Goal: Transaction & Acquisition: Obtain resource

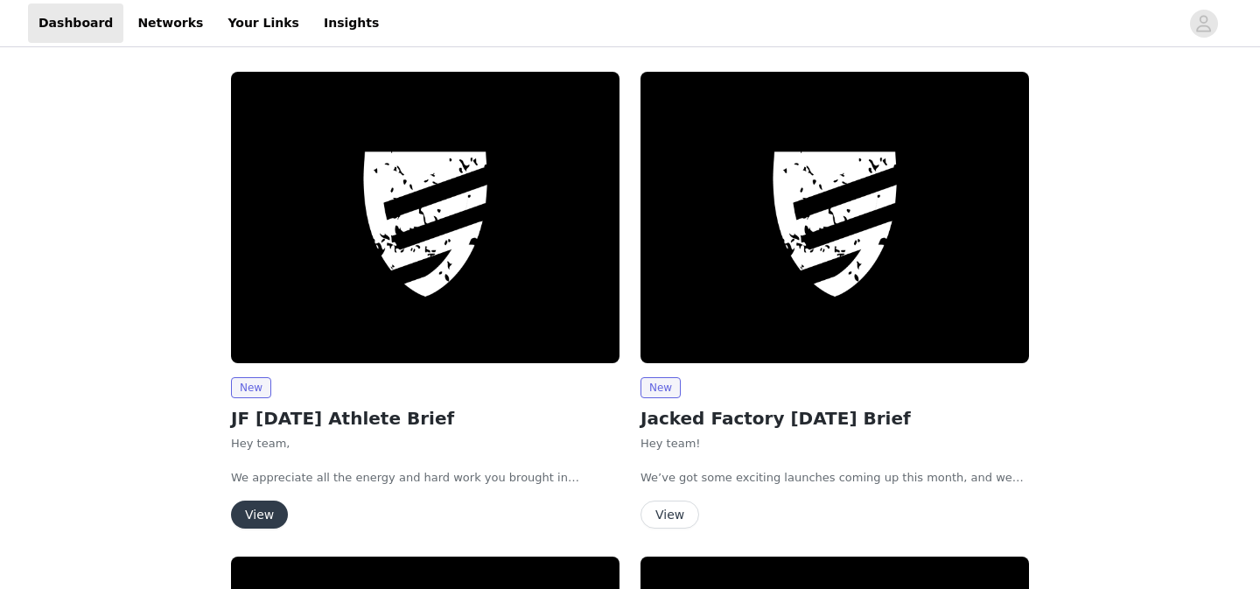
click at [255, 515] on button "View" at bounding box center [259, 514] width 57 height 28
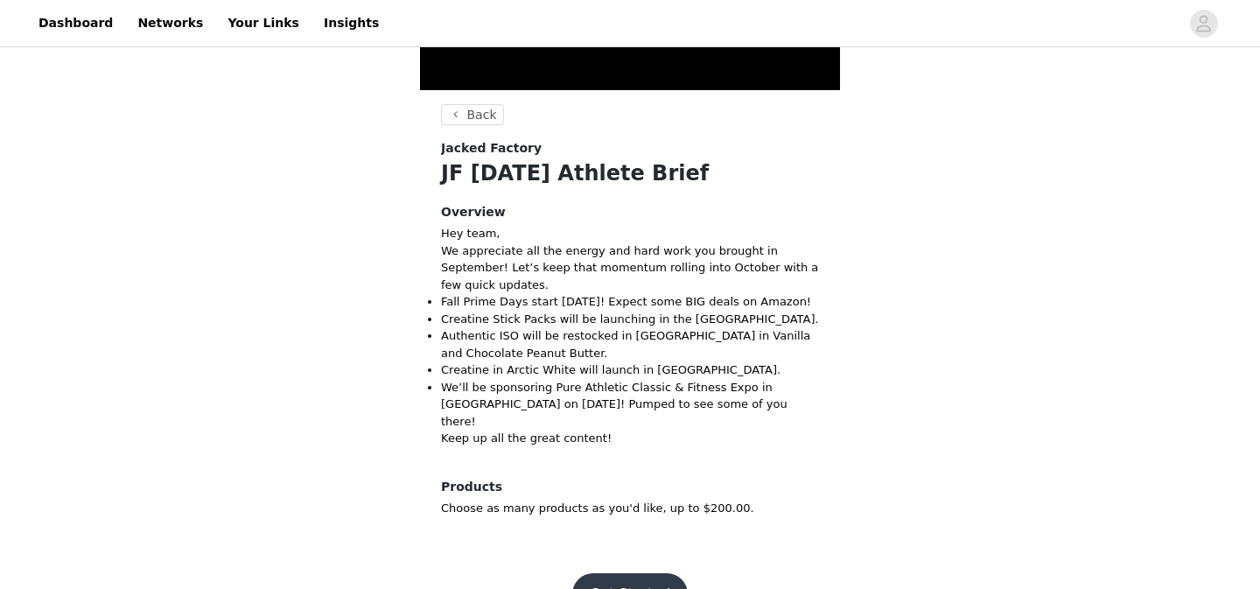
scroll to position [326, 0]
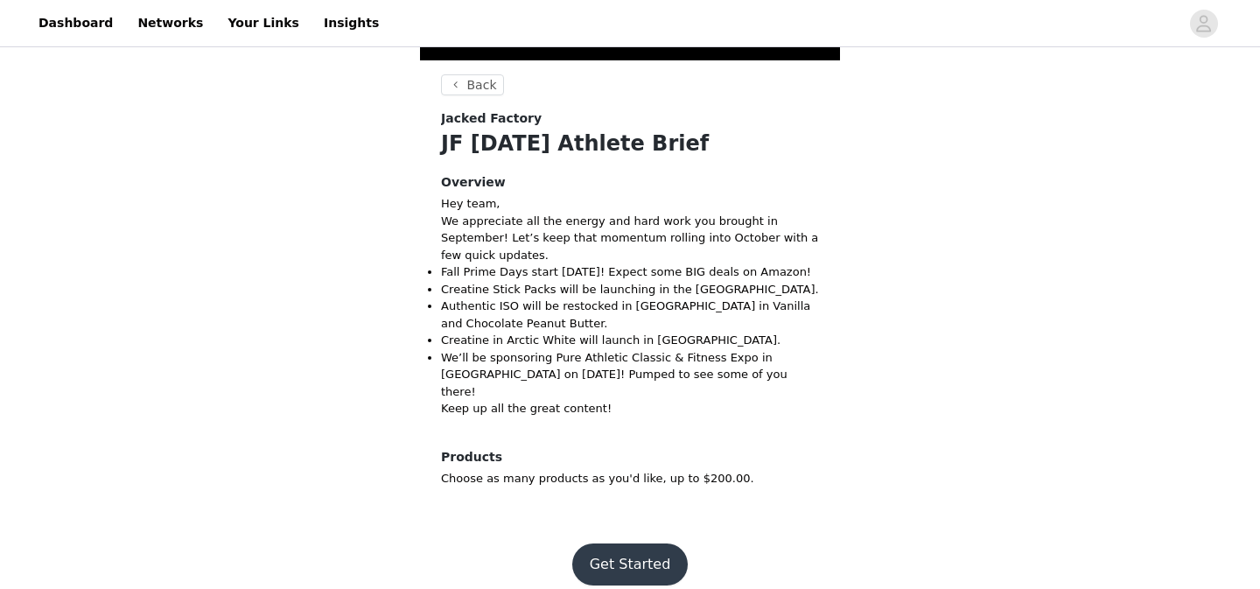
click at [636, 549] on button "Get Started" at bounding box center [630, 564] width 116 height 42
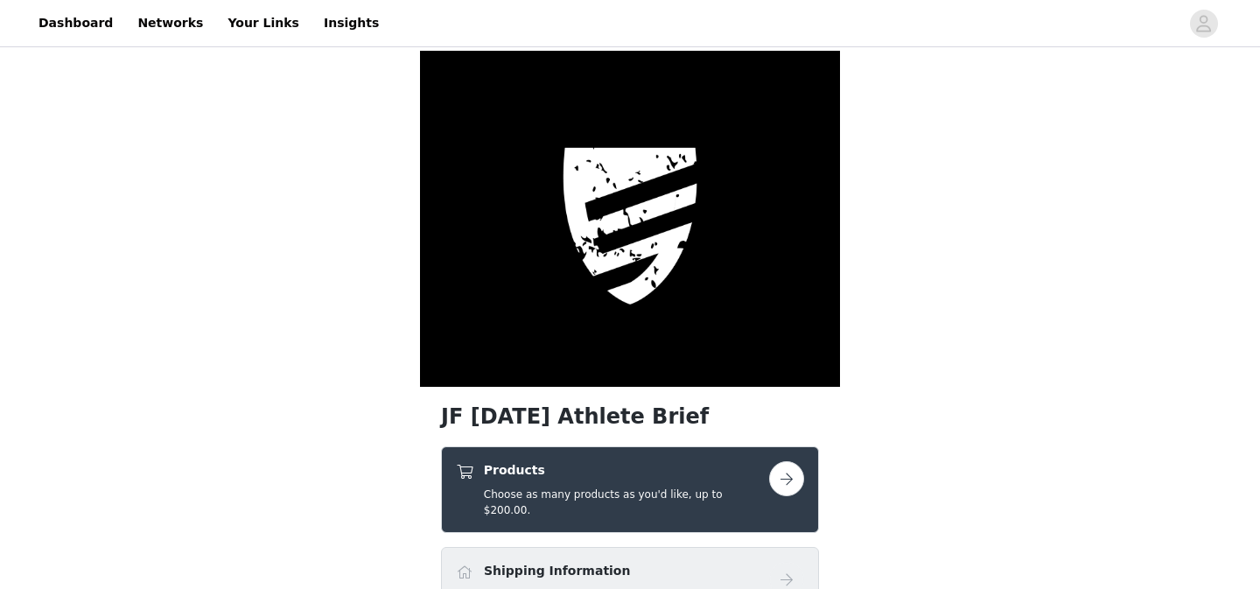
scroll to position [166, 0]
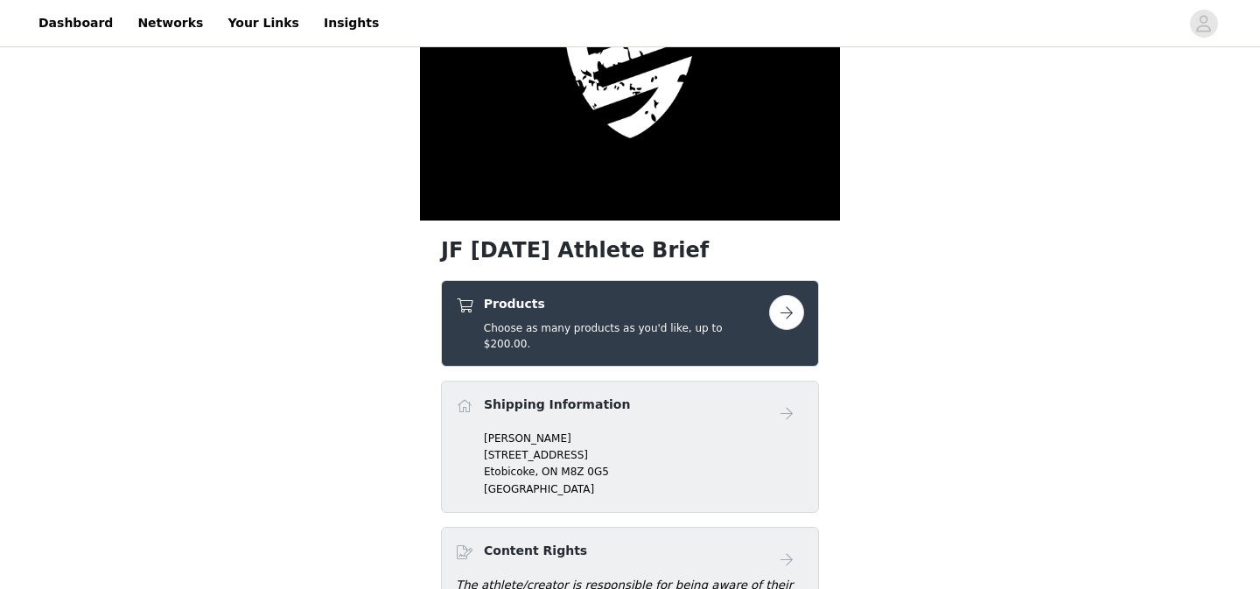
click at [806, 304] on div "Products Choose as many products as you'd like, up to $200.00." at bounding box center [630, 323] width 378 height 87
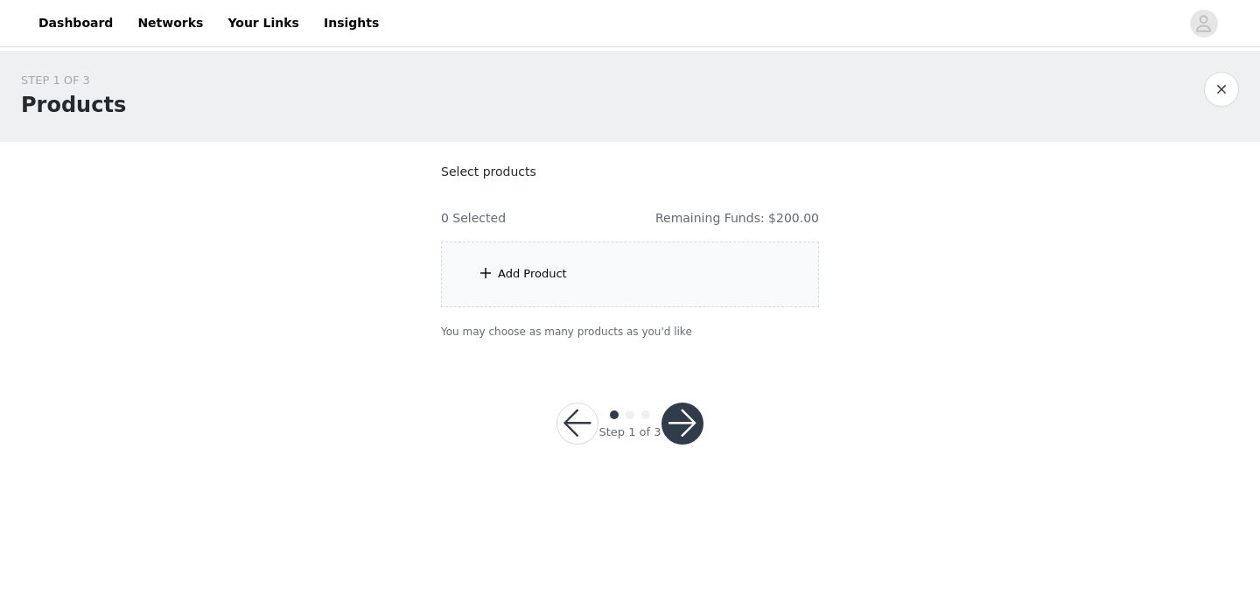
click at [614, 276] on div "Add Product" at bounding box center [630, 274] width 378 height 66
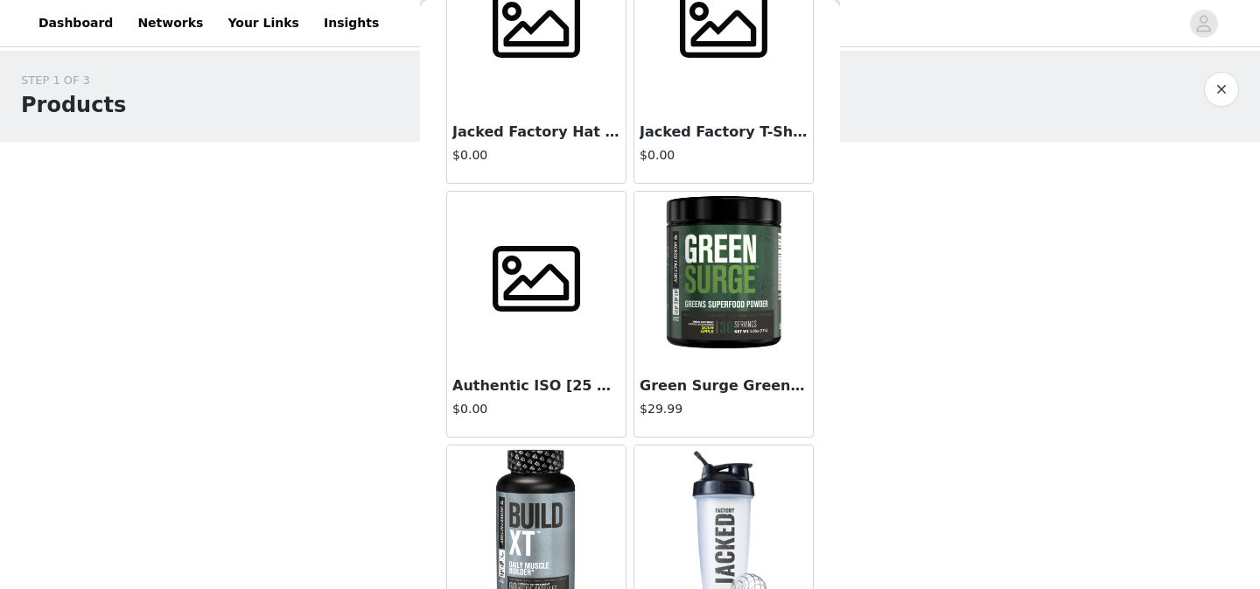
scroll to position [152, 0]
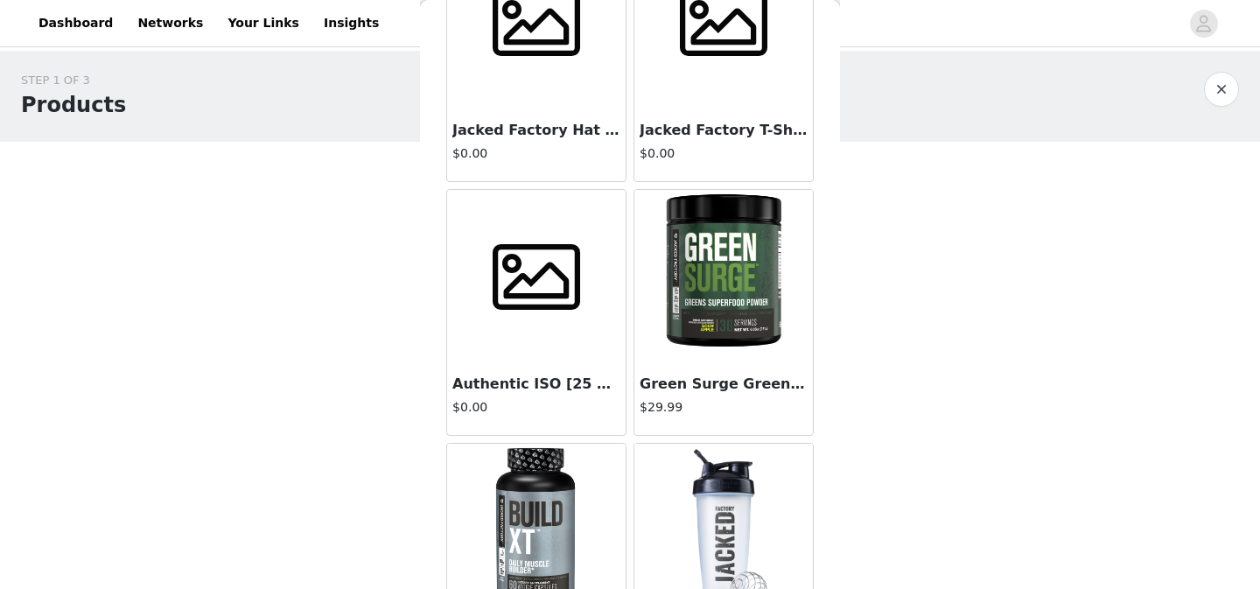
click at [550, 313] on span at bounding box center [536, 277] width 109 height 87
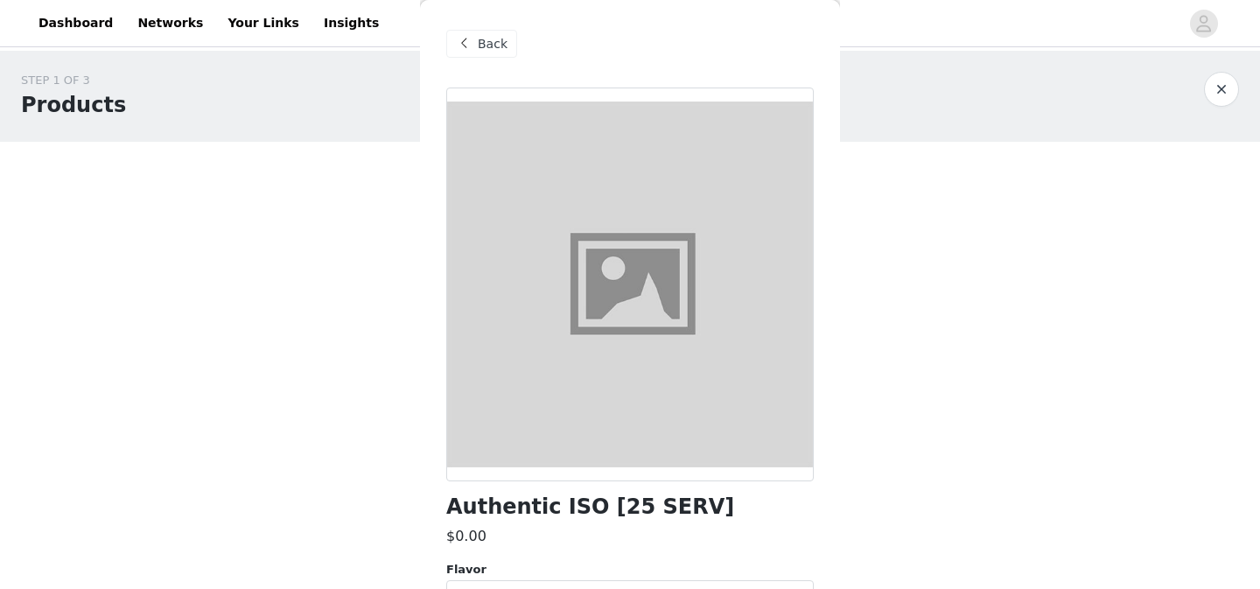
scroll to position [99, 0]
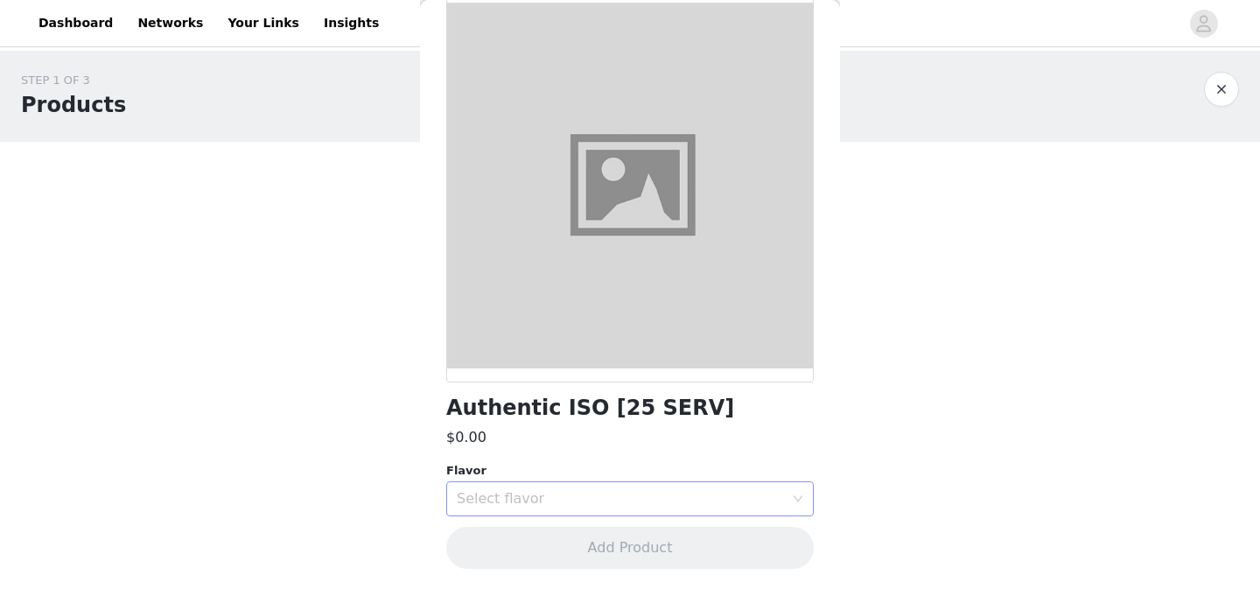
click at [635, 498] on div "Select flavor" at bounding box center [620, 498] width 327 height 17
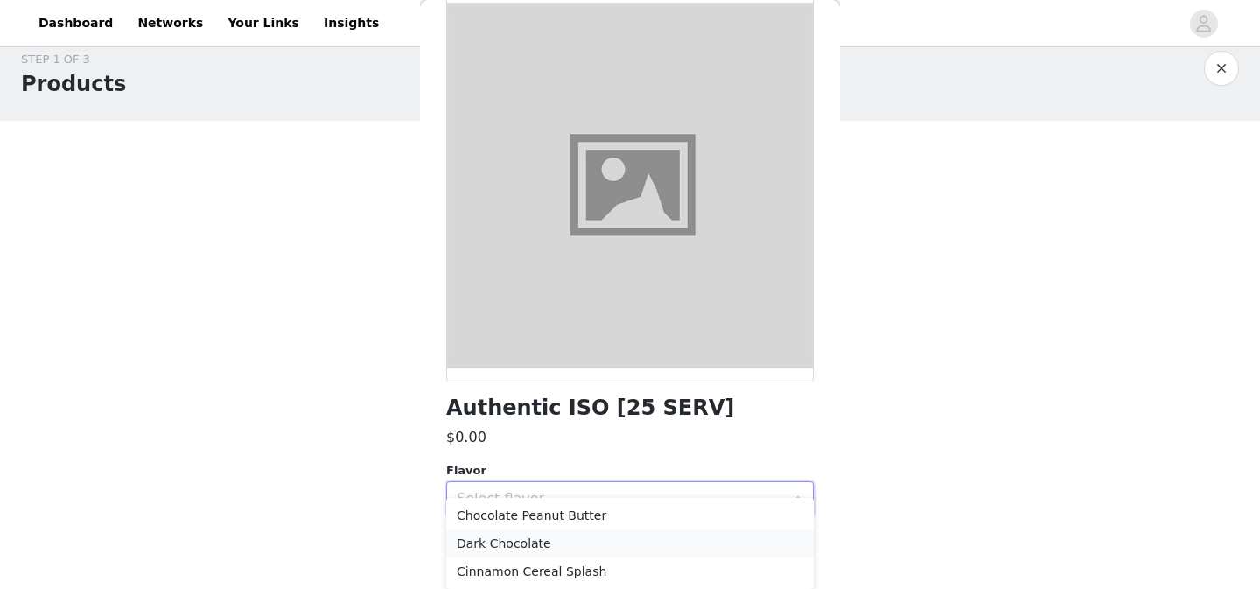
scroll to position [0, 0]
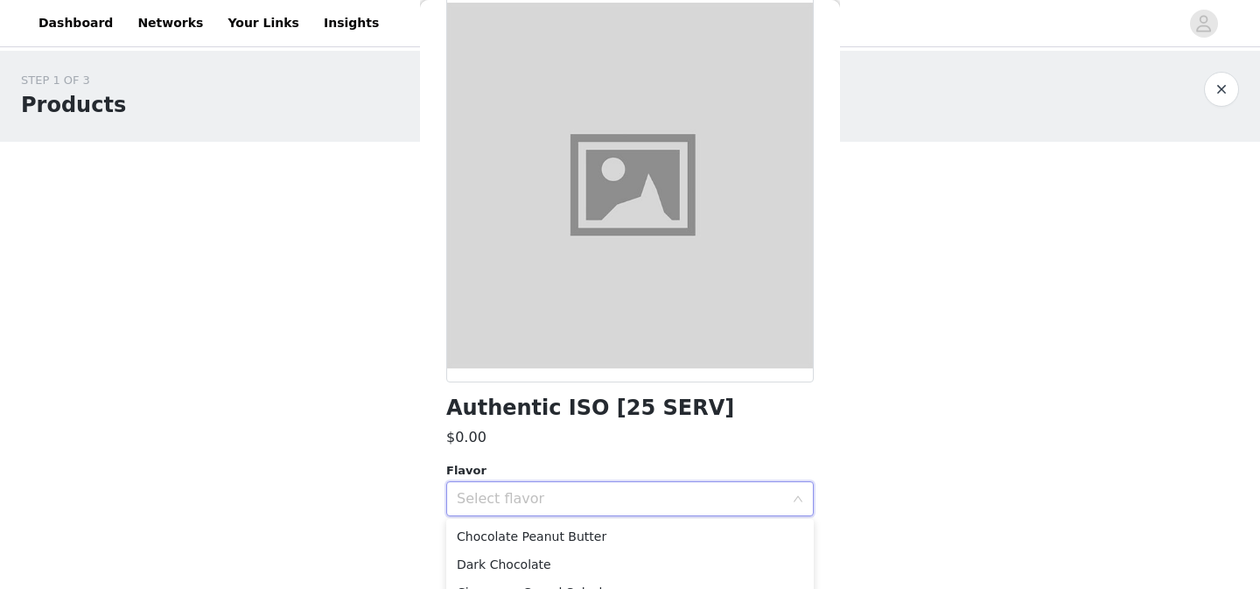
click at [1215, 94] on button "button" at bounding box center [1221, 89] width 35 height 35
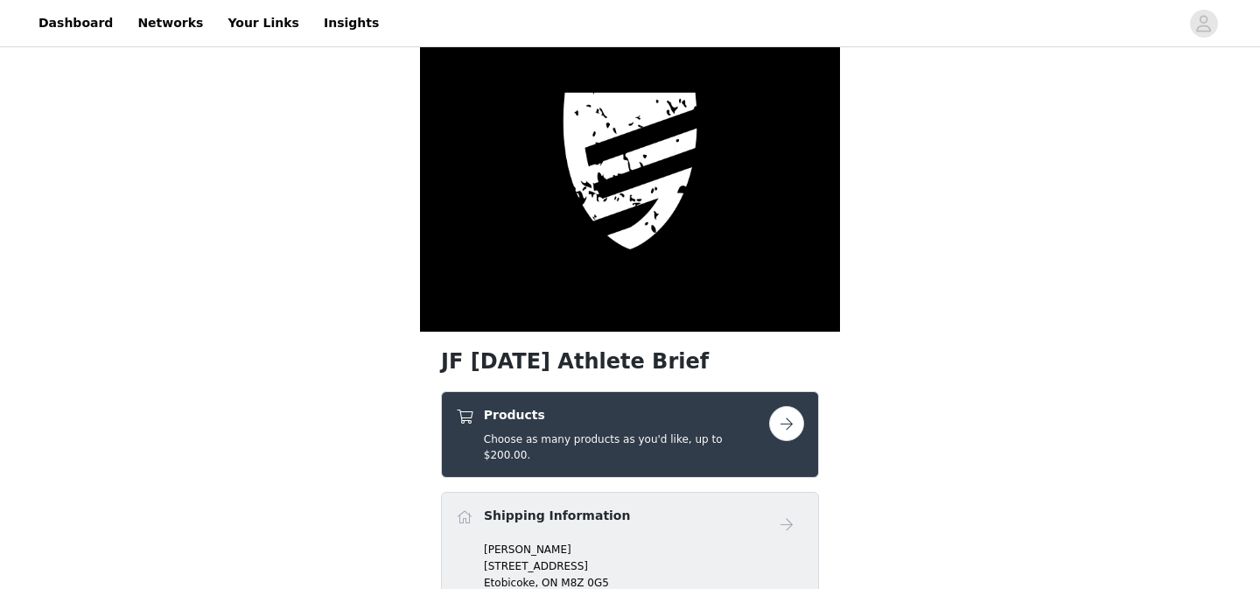
scroll to position [86, 0]
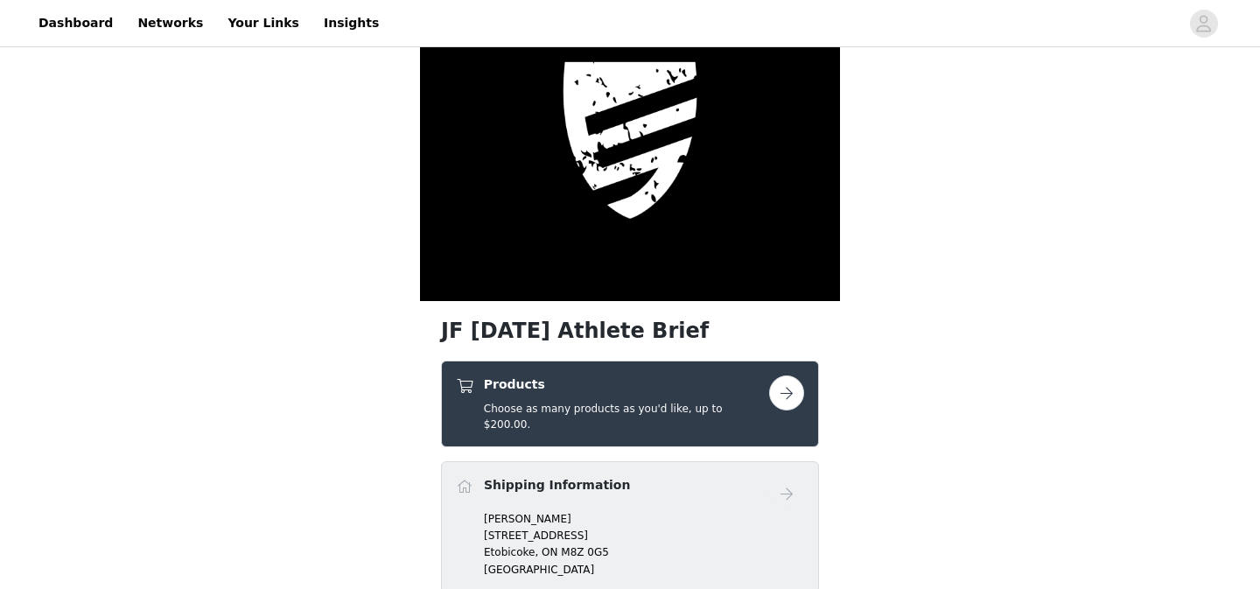
click at [791, 394] on button "button" at bounding box center [786, 392] width 35 height 35
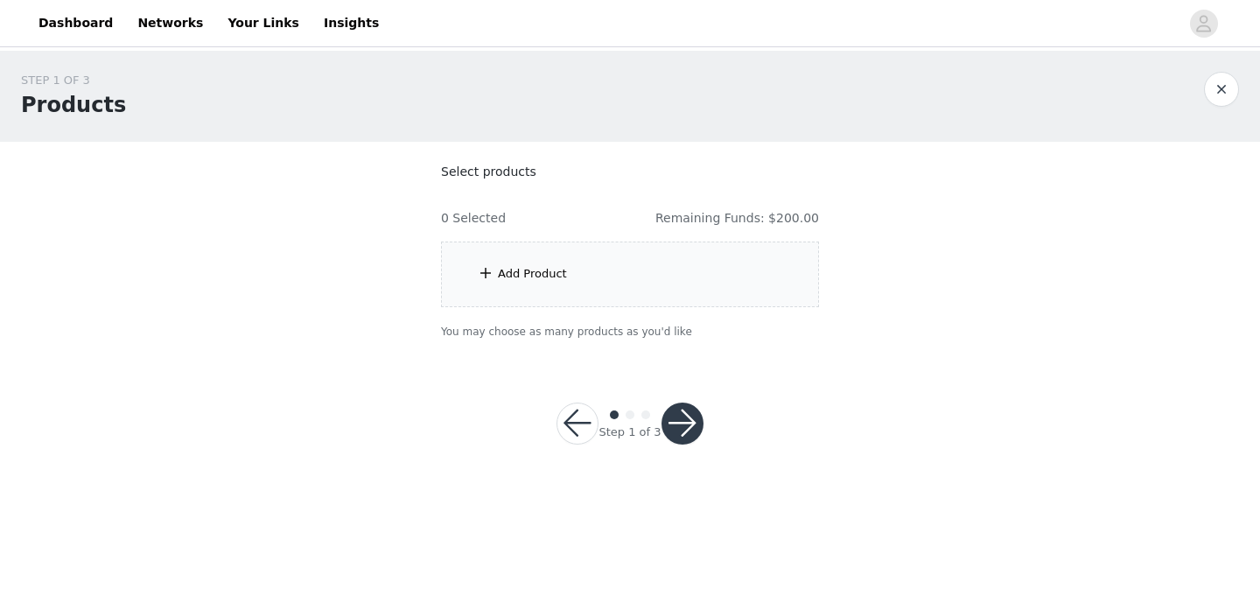
click at [568, 267] on div "Add Product" at bounding box center [630, 274] width 378 height 66
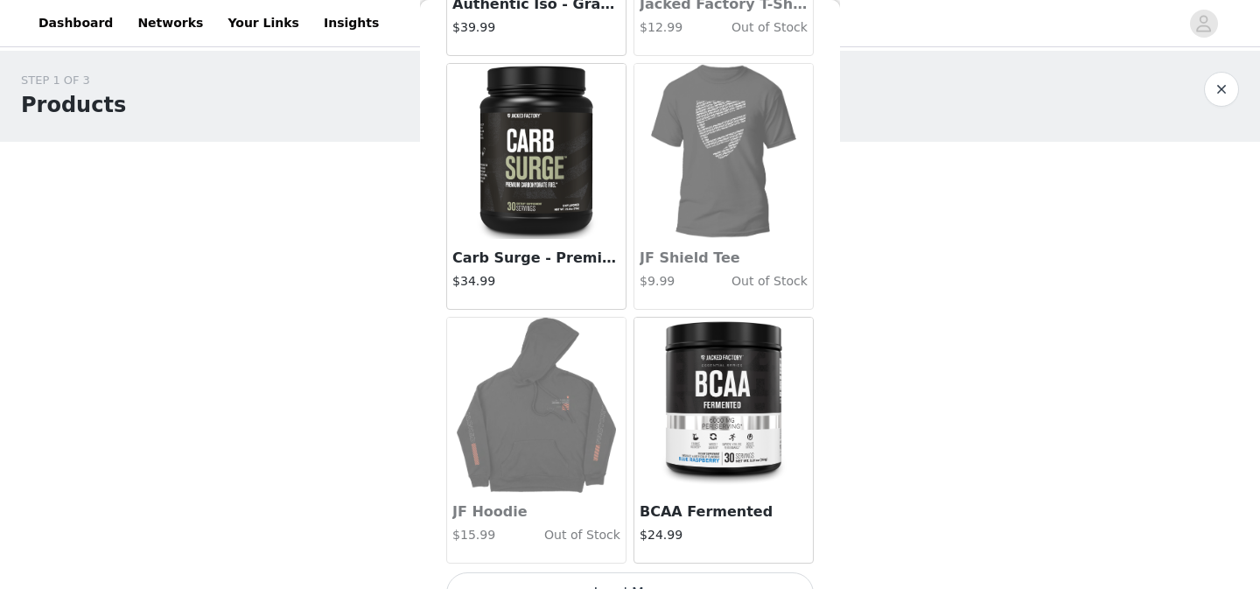
scroll to position [2088, 0]
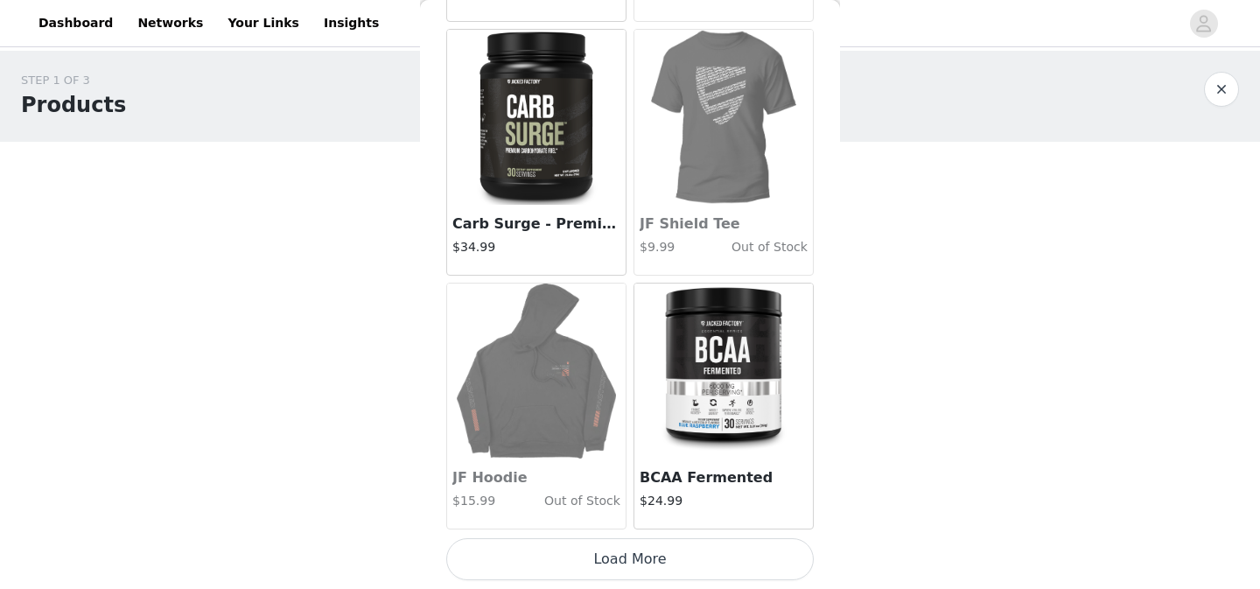
click at [650, 556] on button "Load More" at bounding box center [629, 559] width 367 height 42
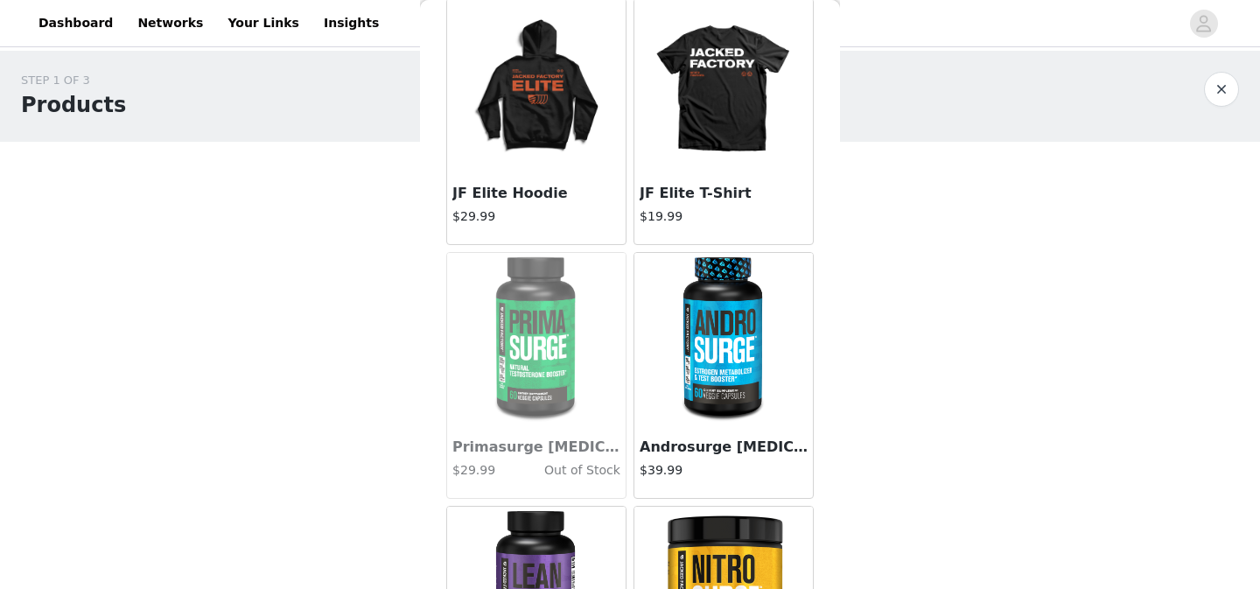
scroll to position [4626, 0]
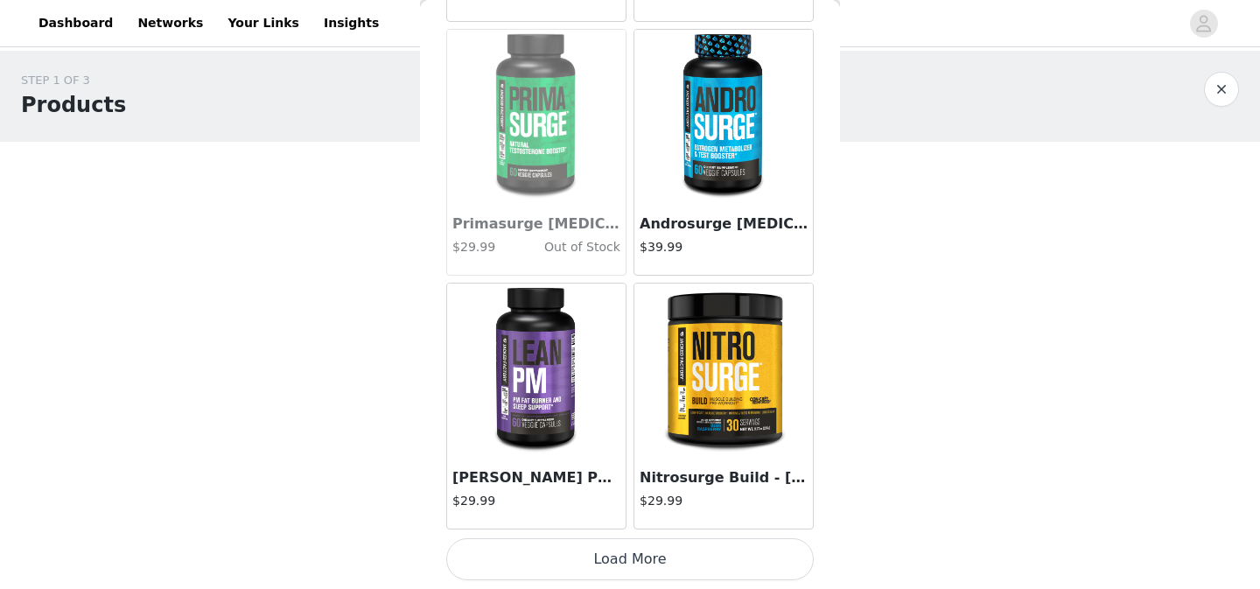
click at [647, 555] on button "Load More" at bounding box center [629, 559] width 367 height 42
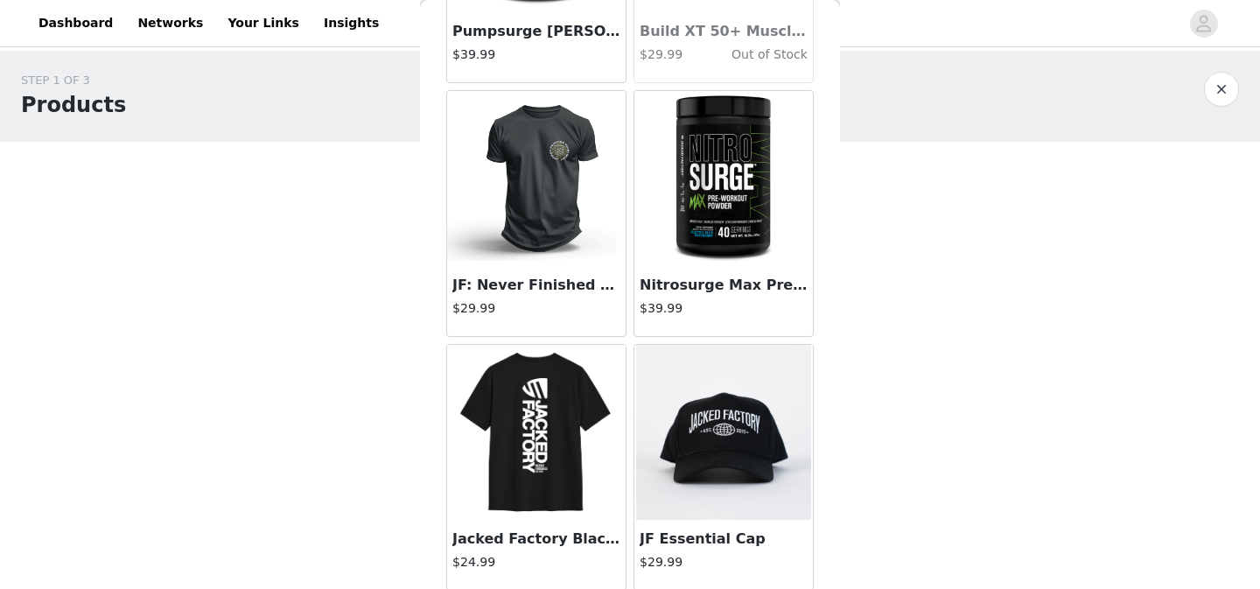
scroll to position [7163, 0]
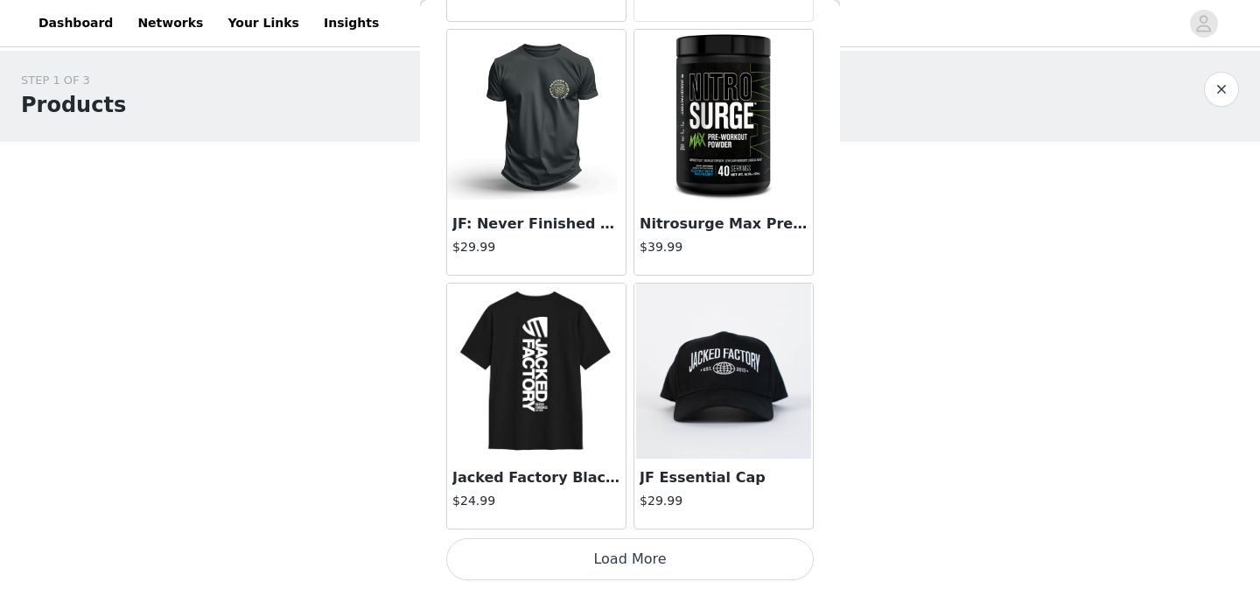
click at [670, 554] on button "Load More" at bounding box center [629, 559] width 367 height 42
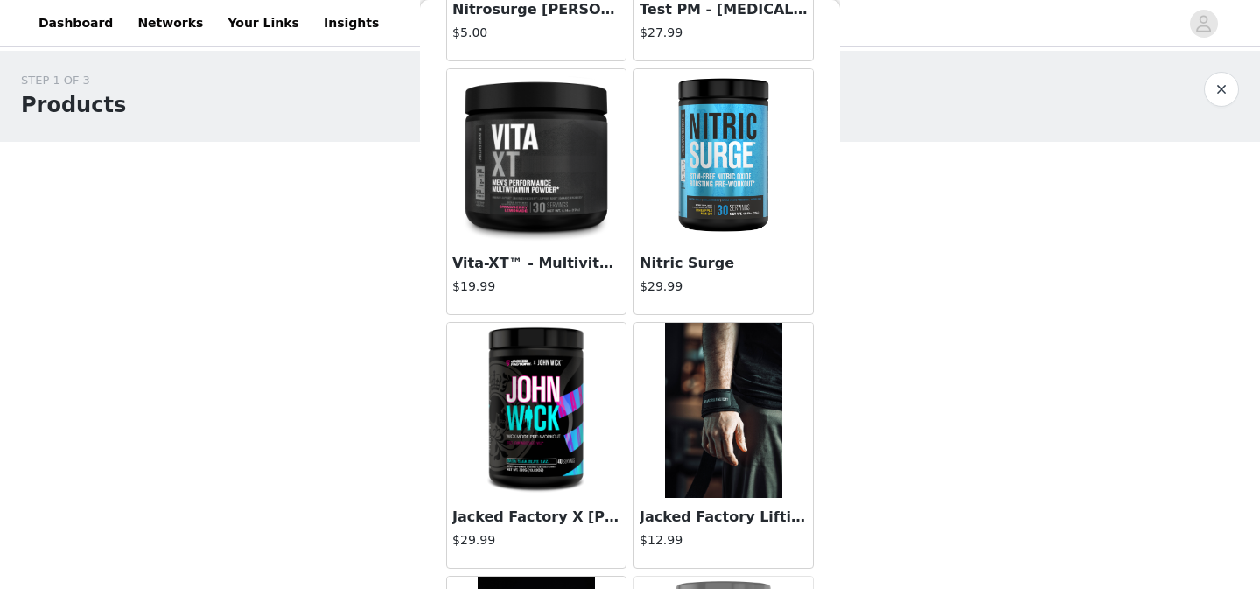
scroll to position [5878, 0]
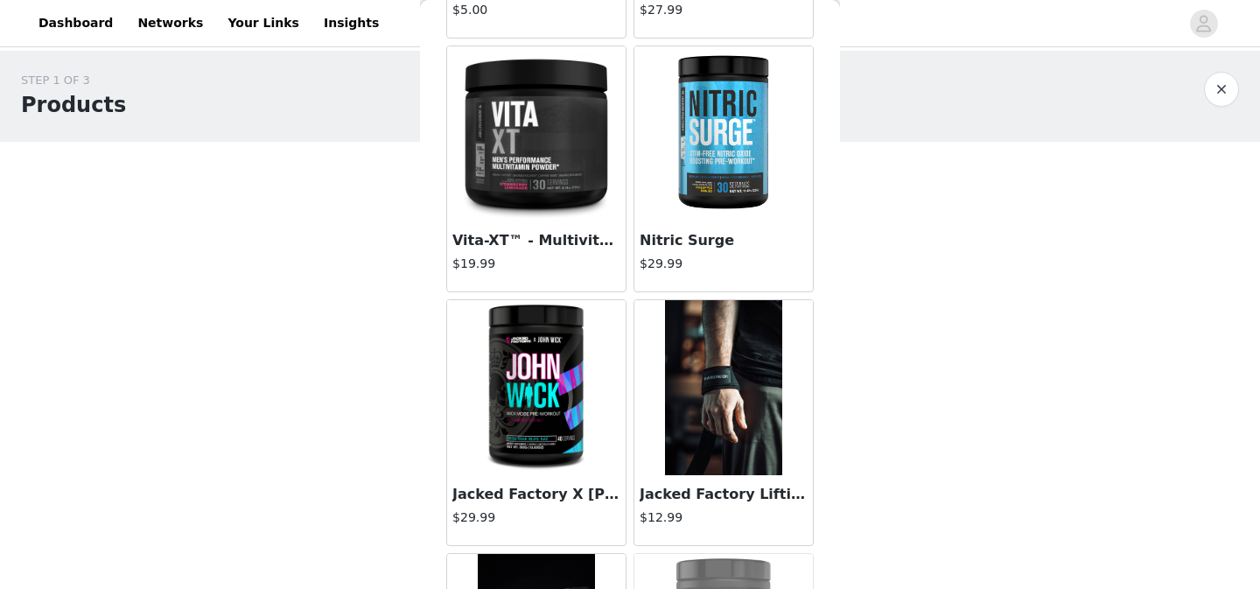
click at [718, 164] on img at bounding box center [723, 133] width 175 height 175
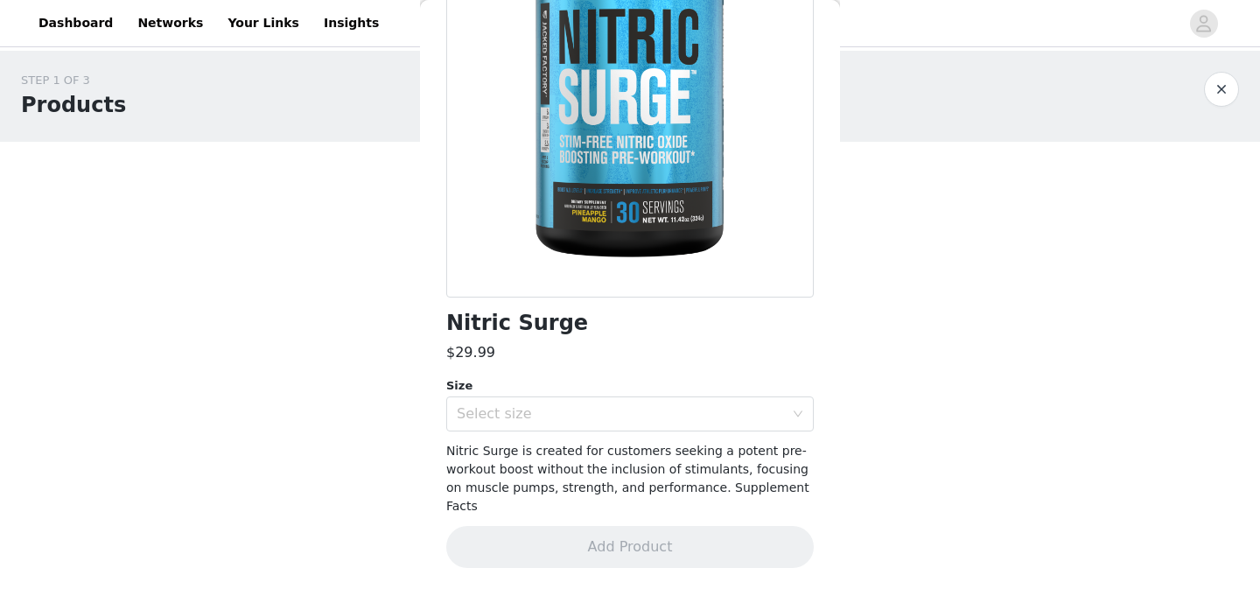
scroll to position [164, 0]
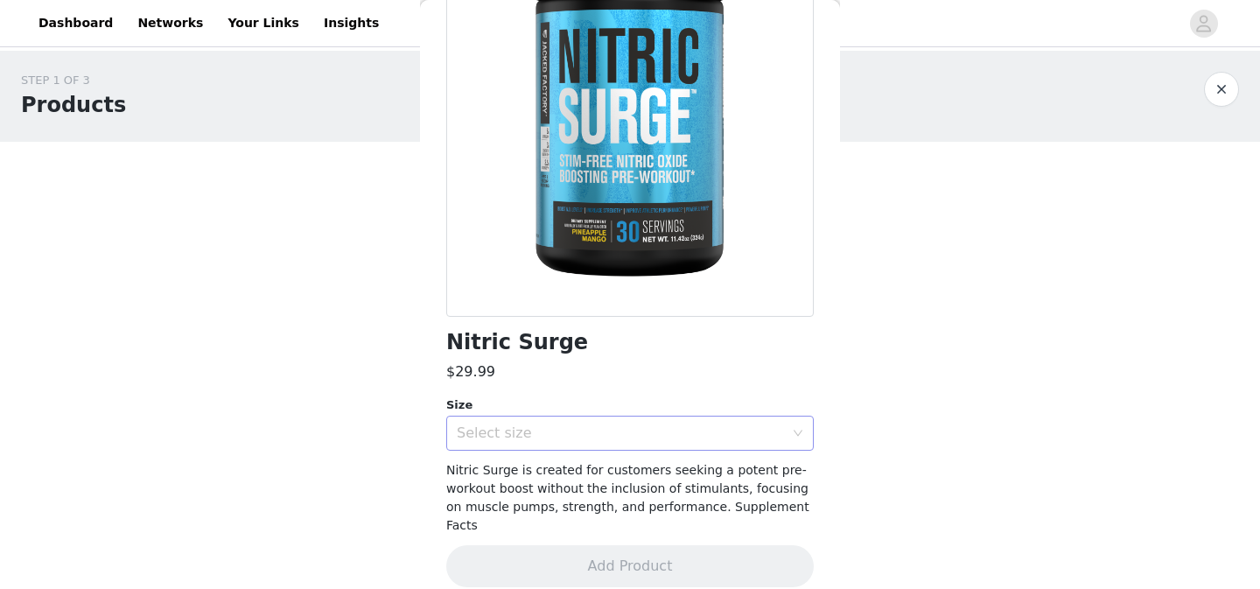
click at [647, 426] on div "Select size" at bounding box center [620, 432] width 327 height 17
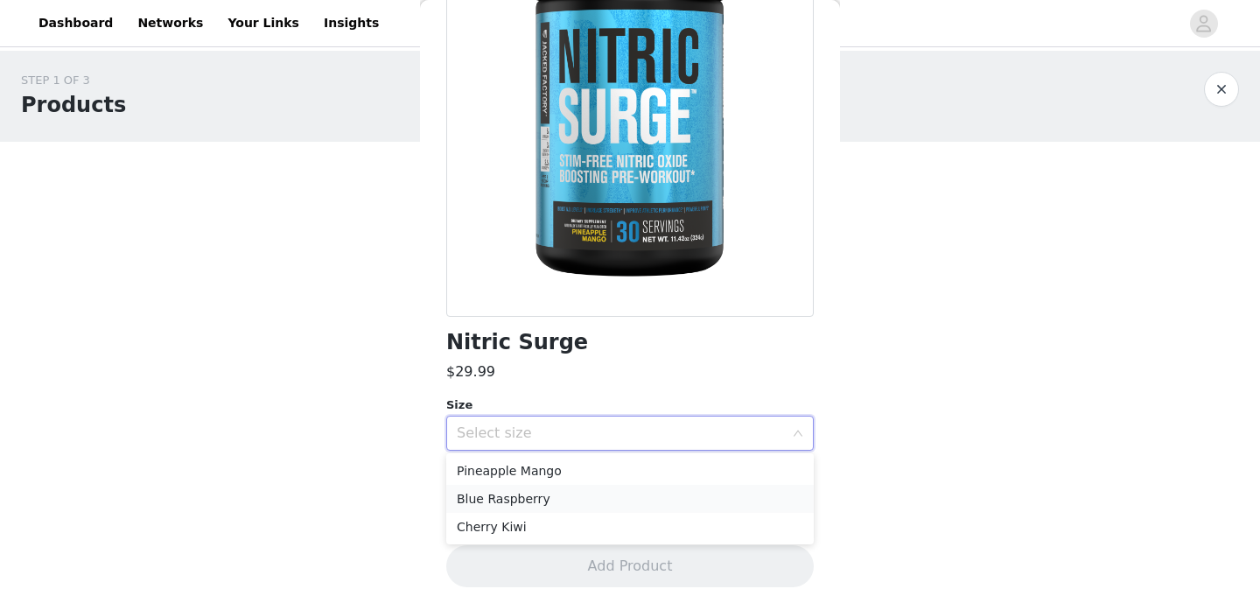
click at [622, 505] on li "Blue Raspberry" at bounding box center [629, 499] width 367 height 28
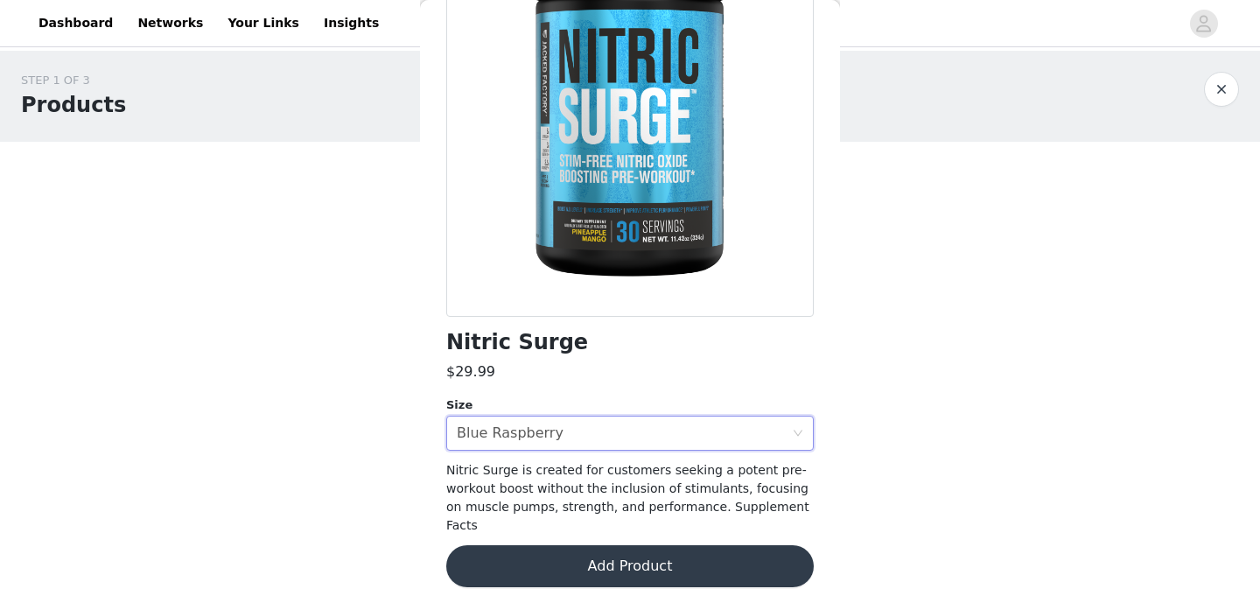
click at [624, 555] on button "Add Product" at bounding box center [629, 566] width 367 height 42
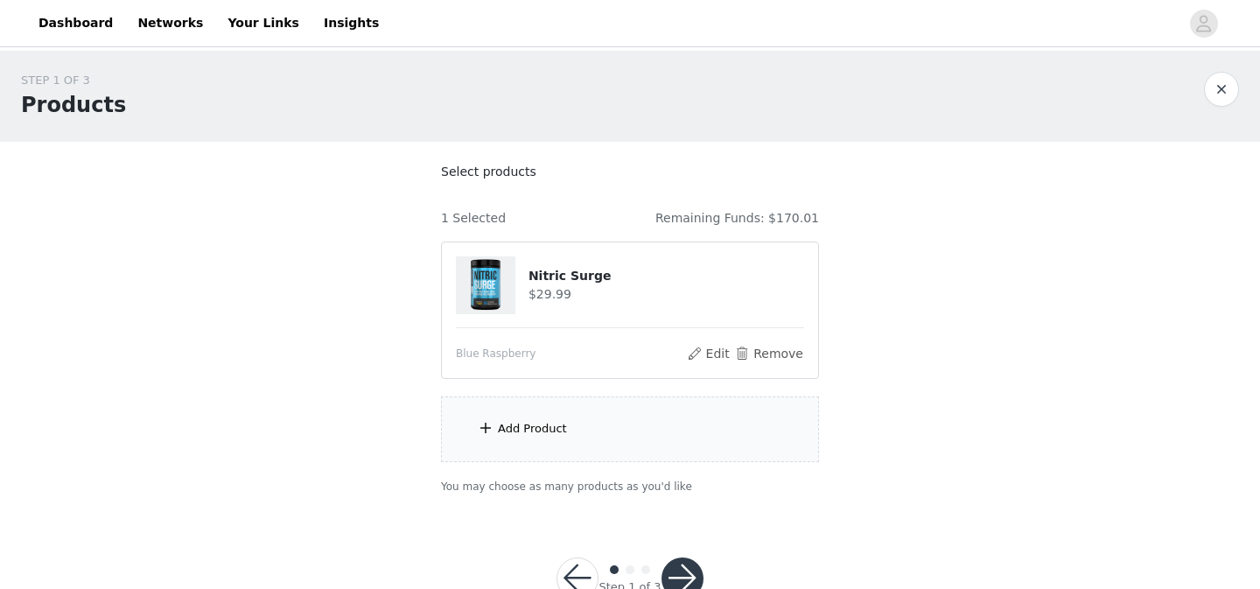
click at [496, 437] on div "Add Product" at bounding box center [630, 429] width 378 height 66
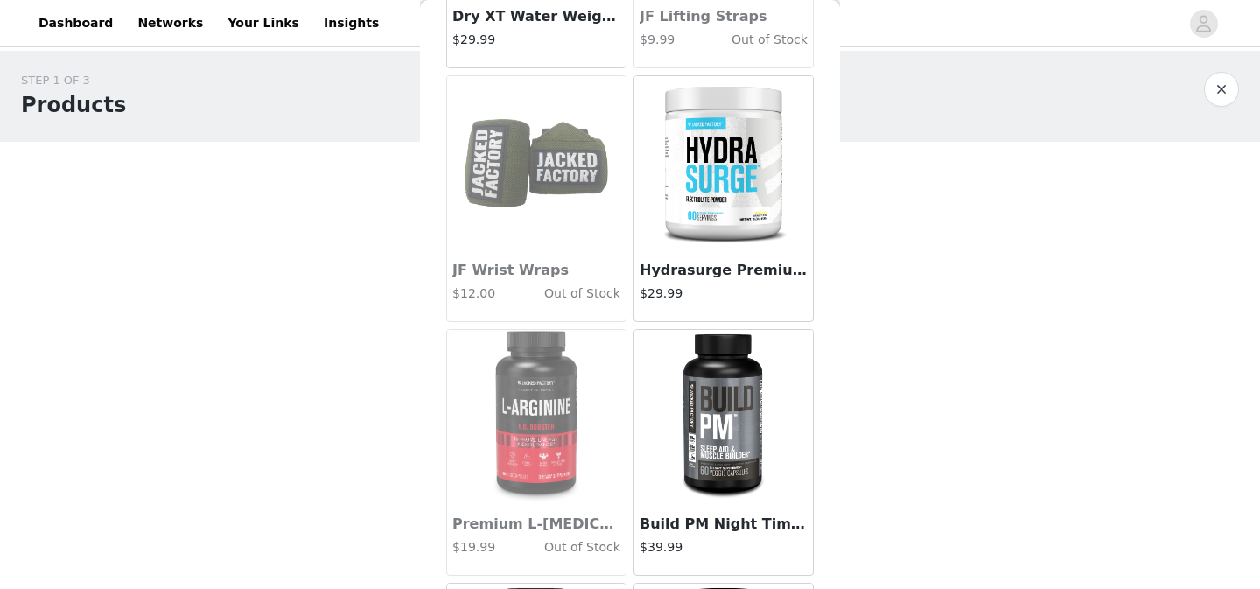
scroll to position [1032, 0]
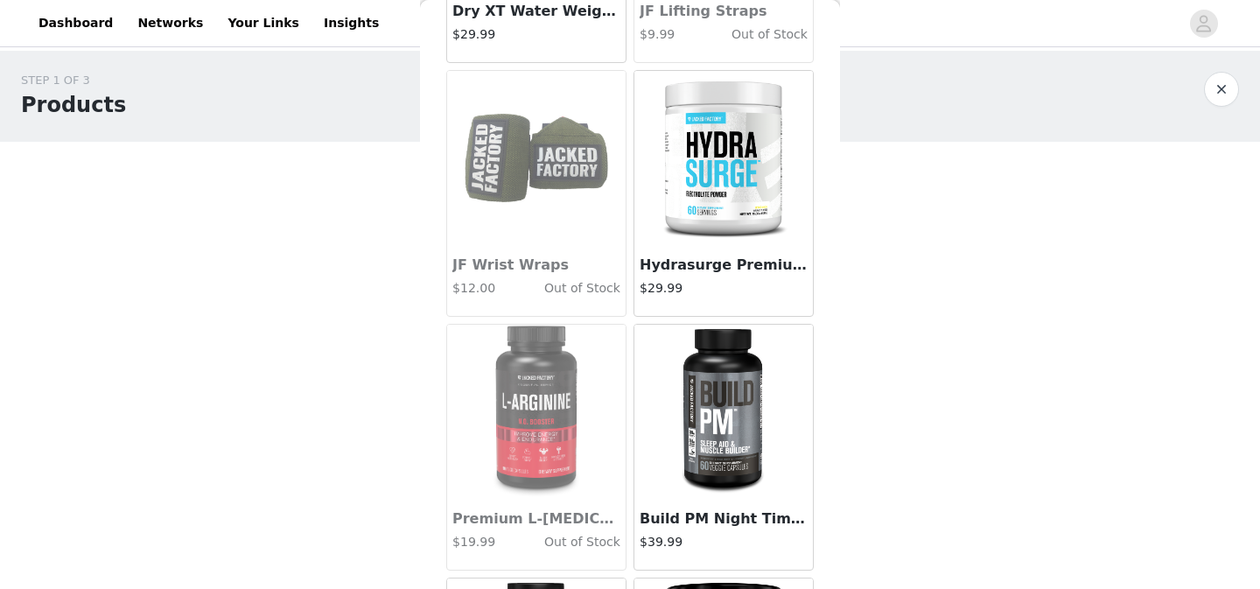
click at [729, 226] on img at bounding box center [723, 158] width 131 height 175
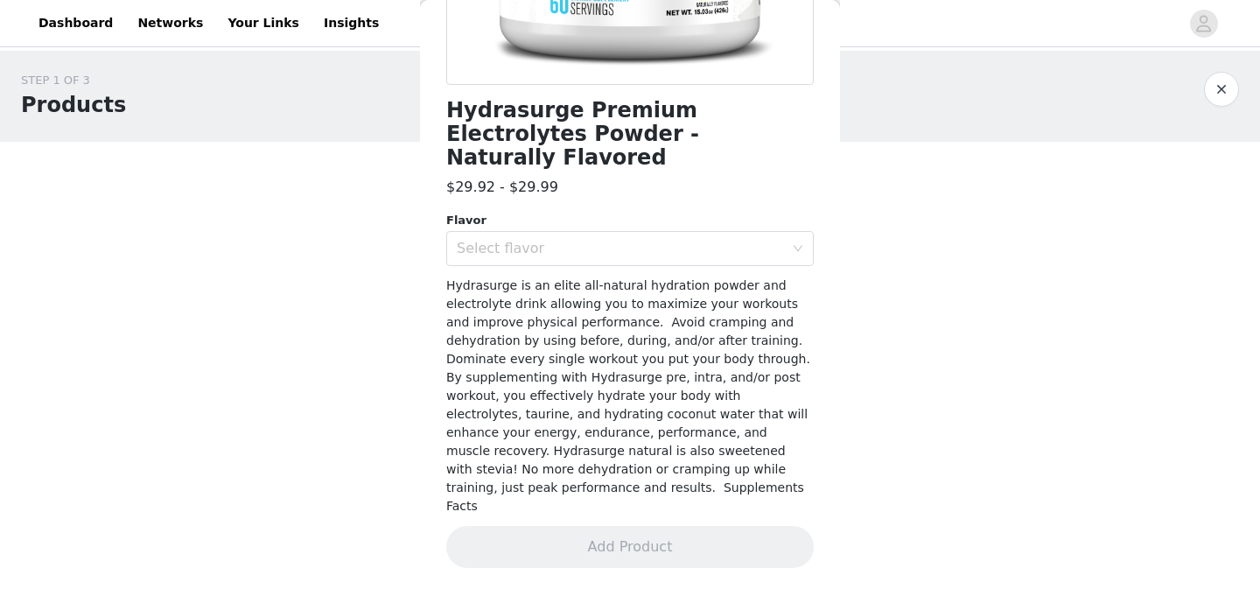
scroll to position [353, 0]
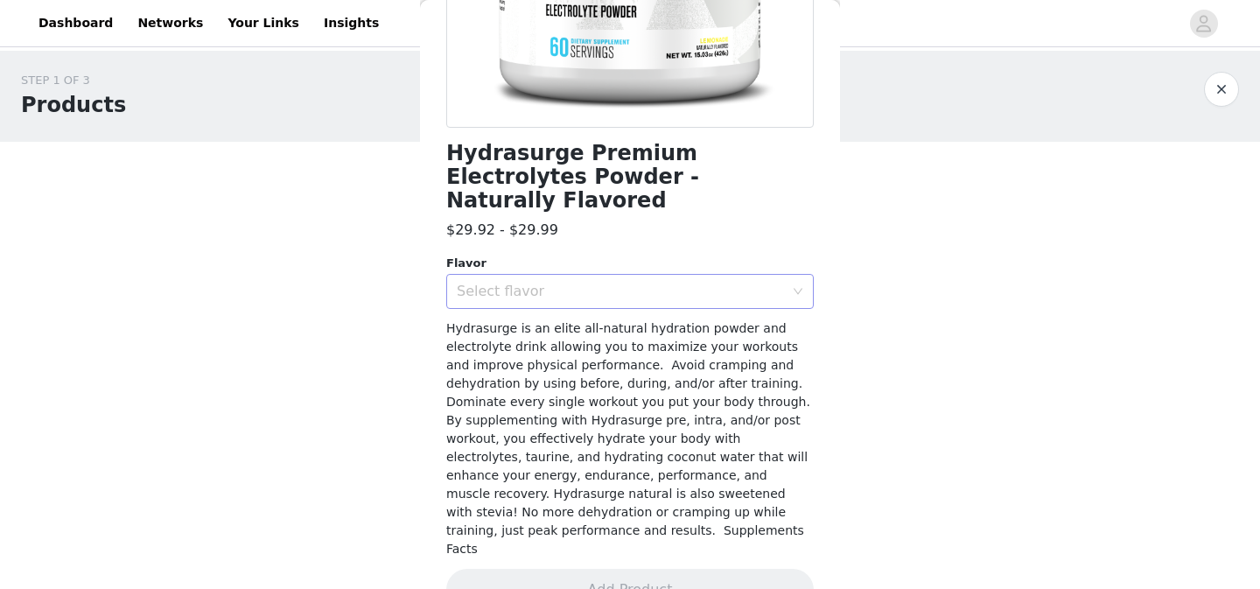
click at [603, 283] on div "Select flavor" at bounding box center [620, 291] width 327 height 17
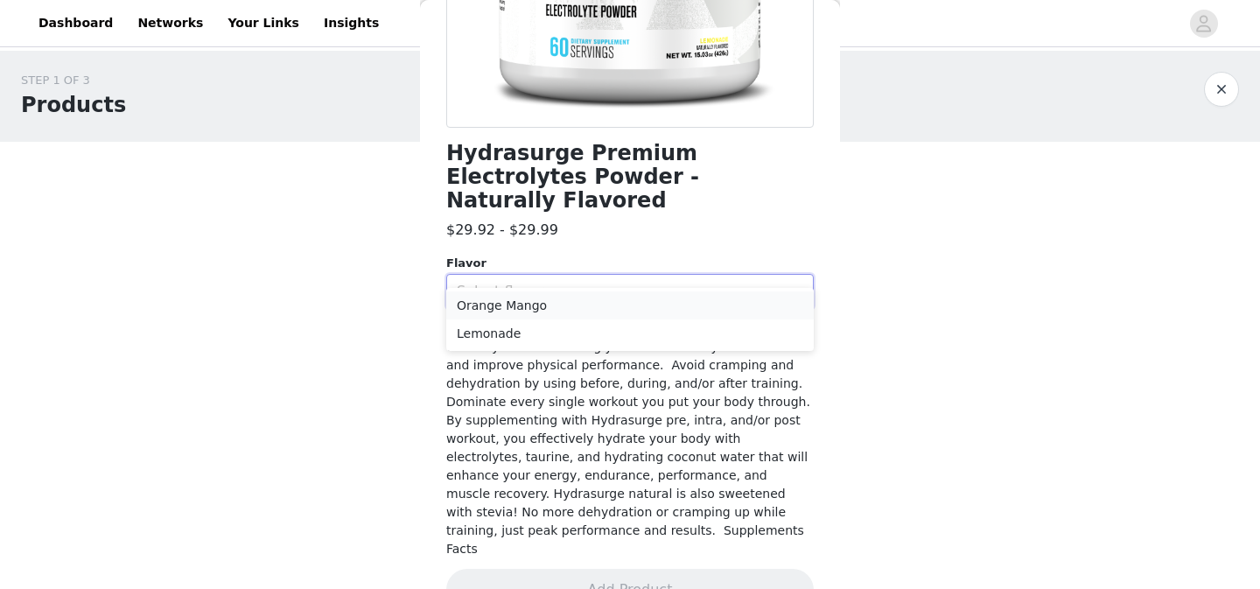
click at [594, 304] on li "Orange Mango" at bounding box center [629, 305] width 367 height 28
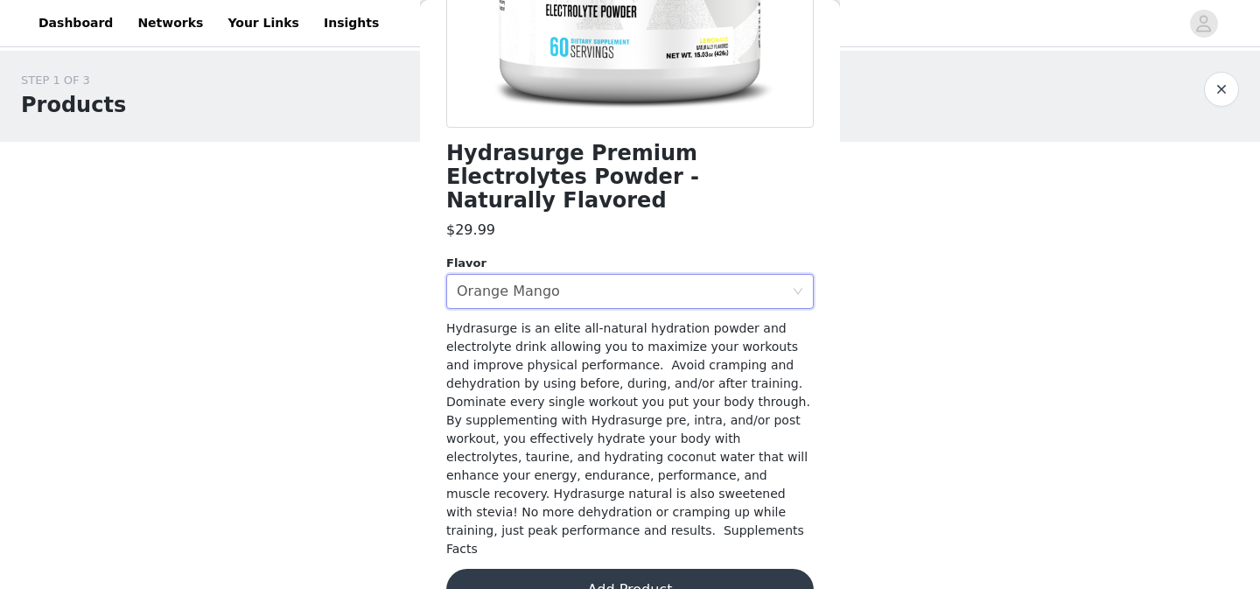
click at [600, 569] on button "Add Product" at bounding box center [629, 590] width 367 height 42
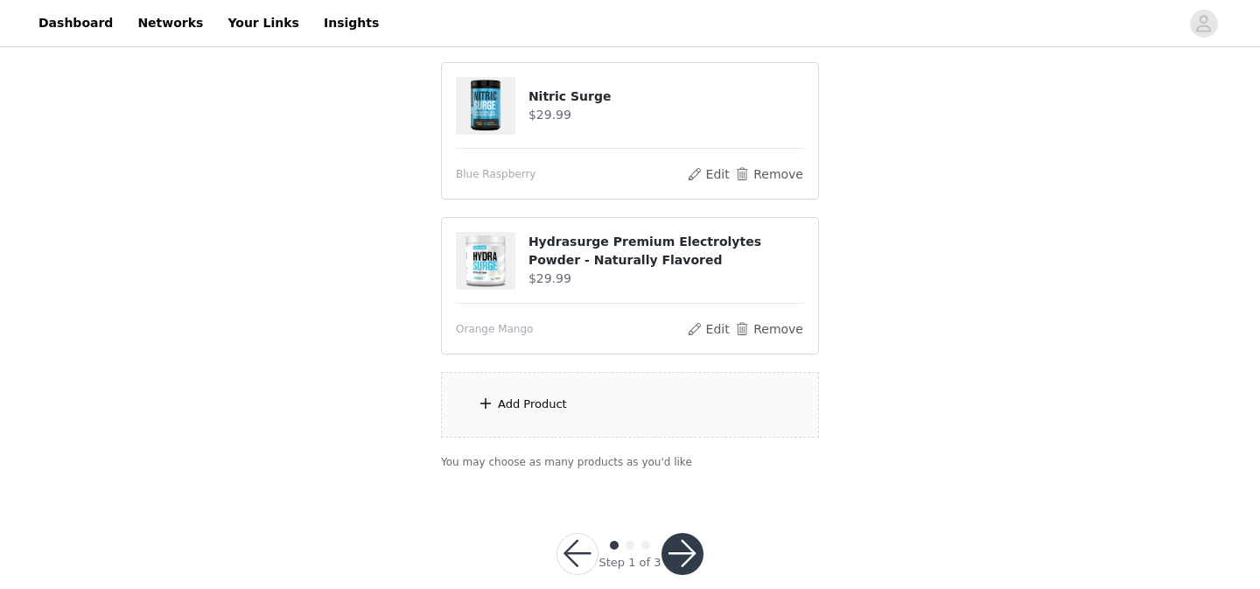
scroll to position [183, 0]
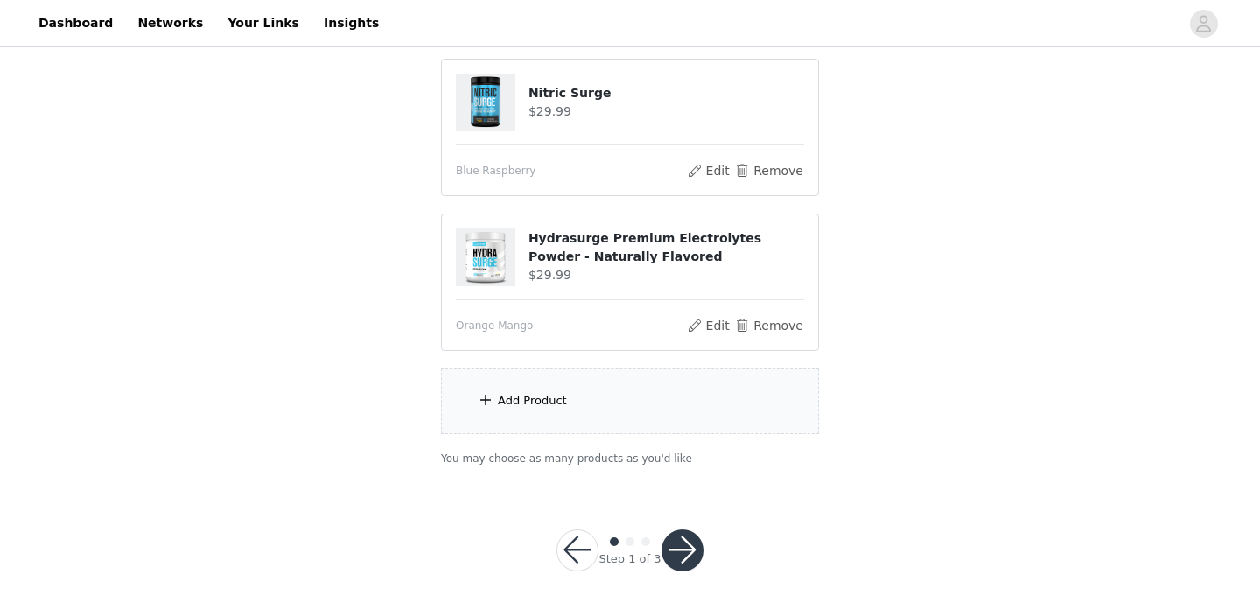
click at [563, 401] on div "Add Product" at bounding box center [532, 400] width 69 height 17
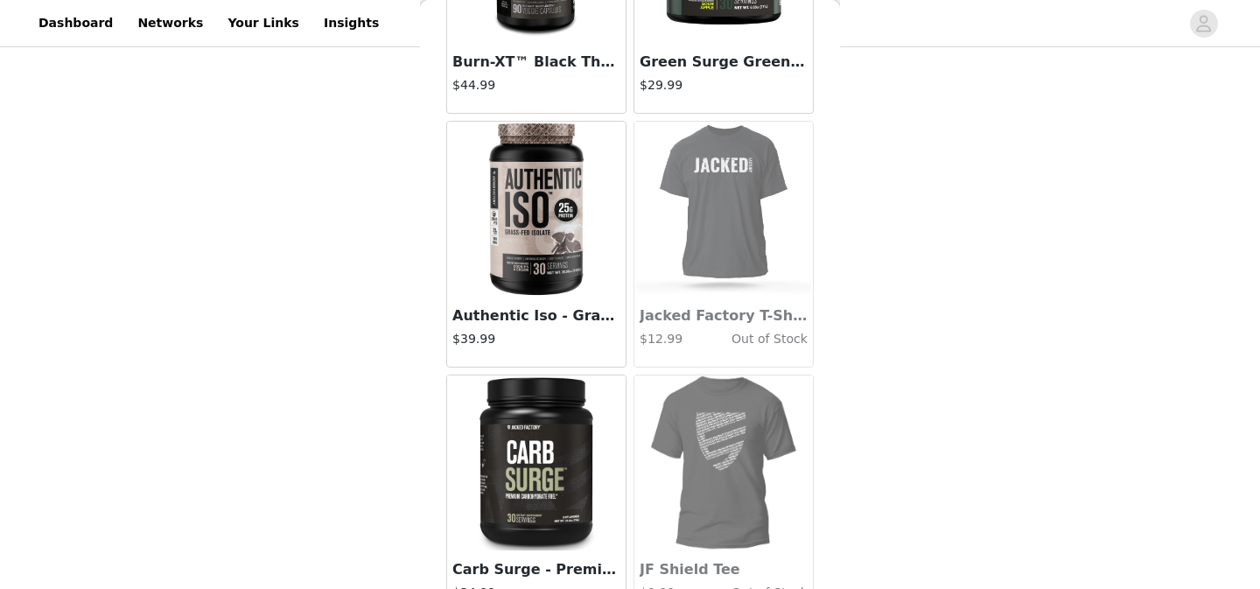
scroll to position [1752, 0]
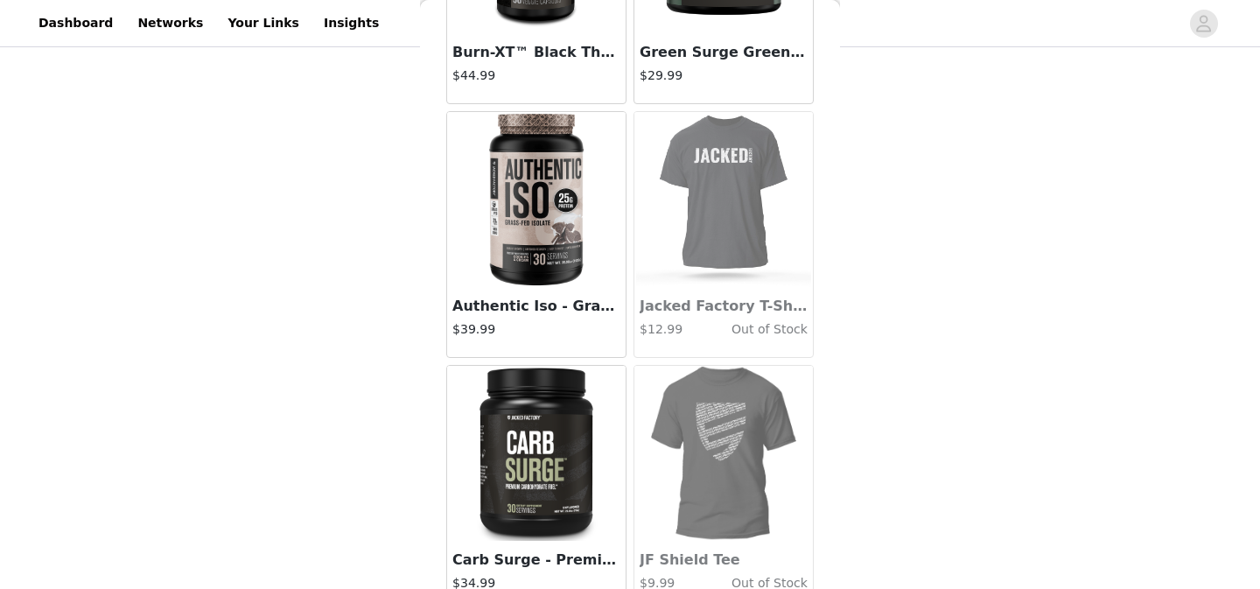
click at [521, 223] on img at bounding box center [536, 199] width 175 height 175
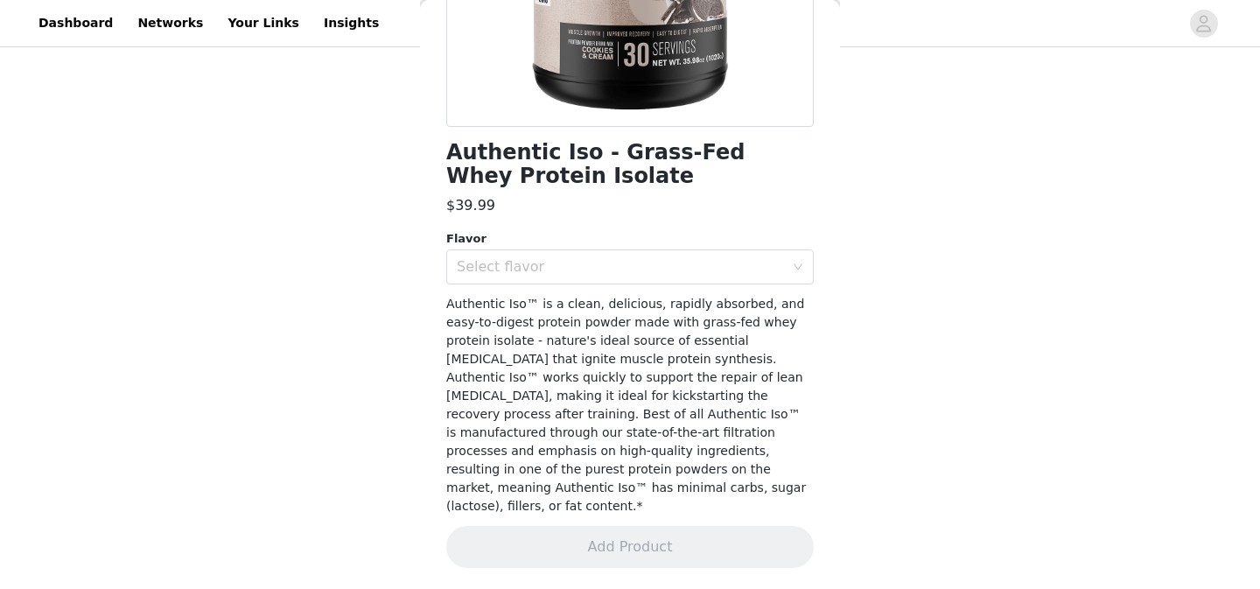
scroll to position [335, 0]
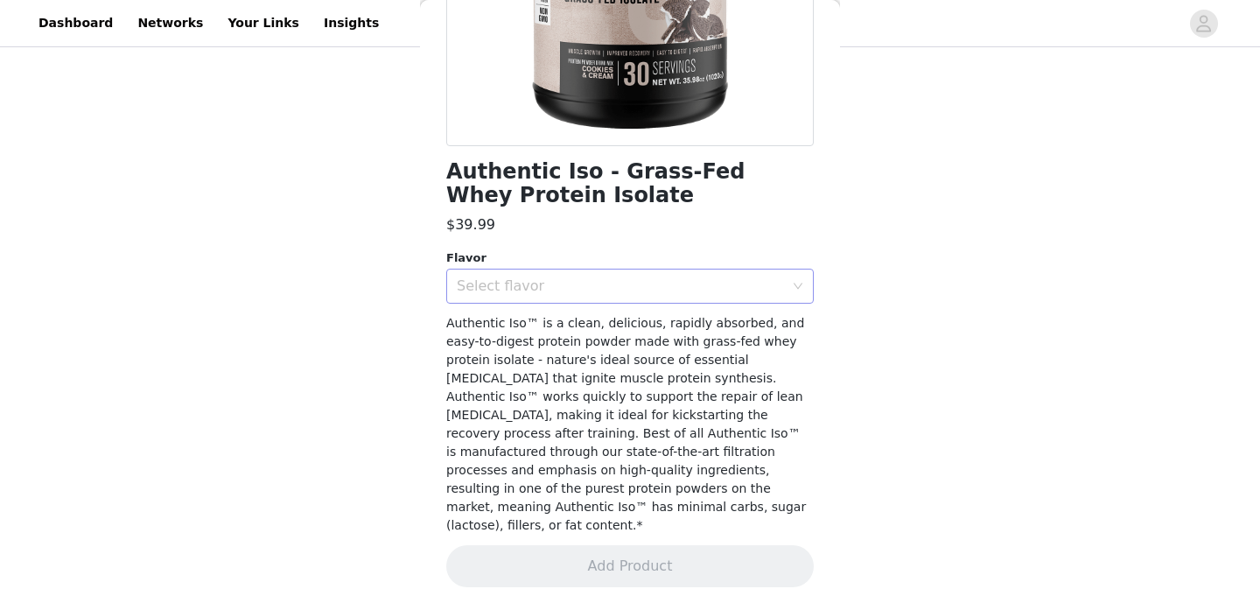
click at [652, 286] on div "Select flavor" at bounding box center [620, 285] width 327 height 17
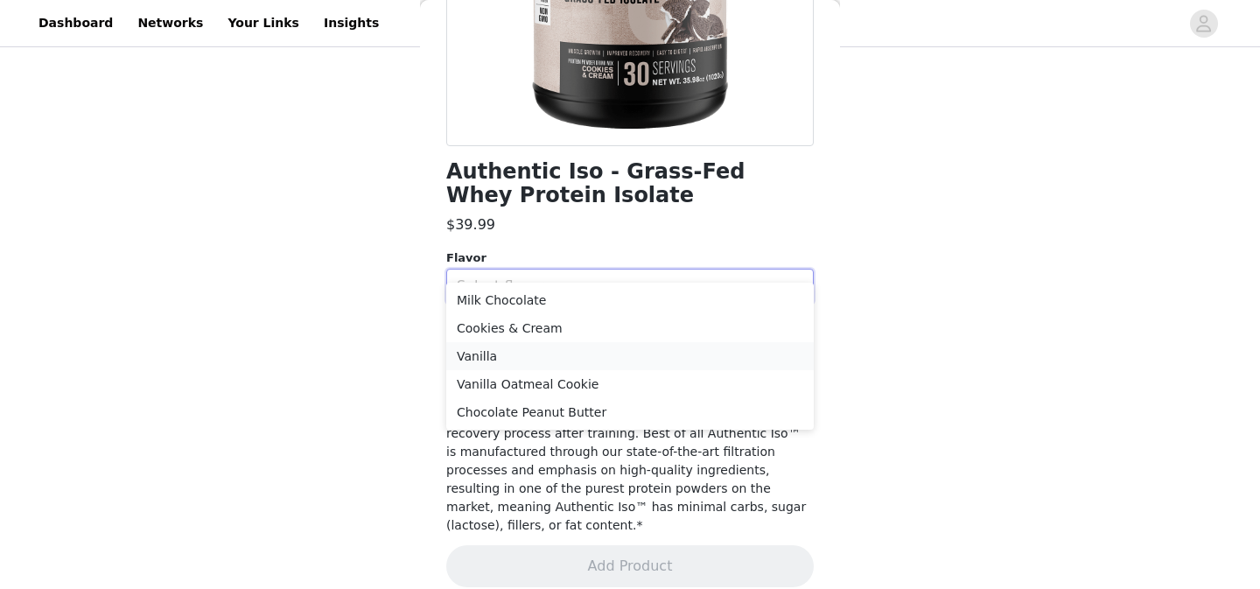
scroll to position [207, 0]
click at [601, 324] on li "Cookies & Cream" at bounding box center [629, 327] width 367 height 28
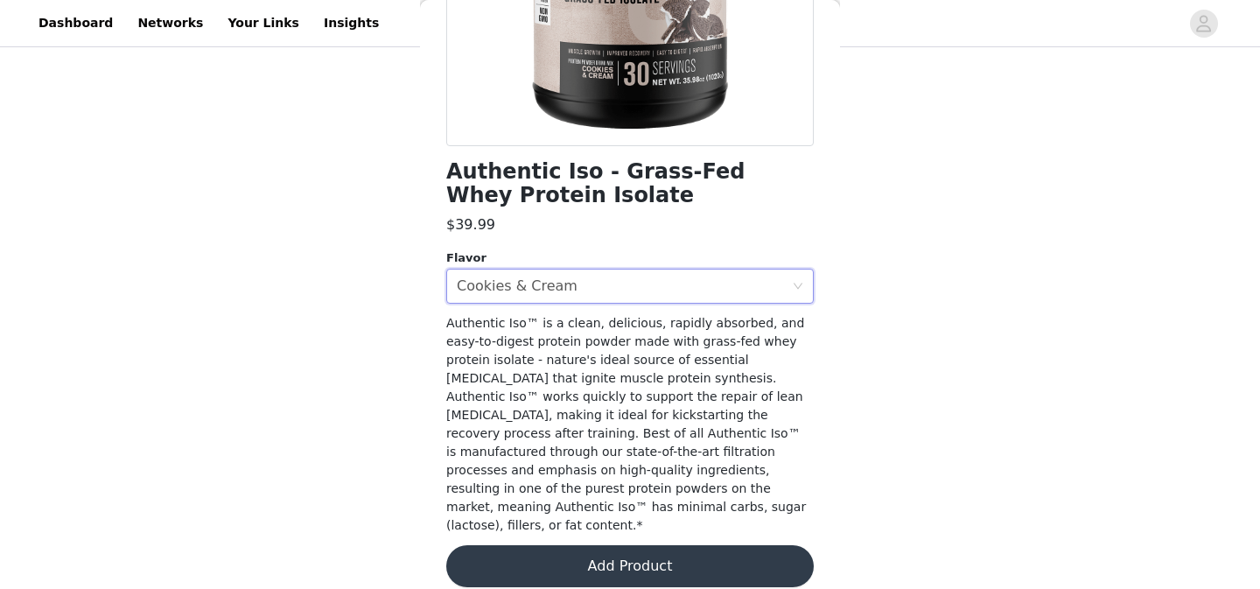
click at [623, 545] on button "Add Product" at bounding box center [629, 566] width 367 height 42
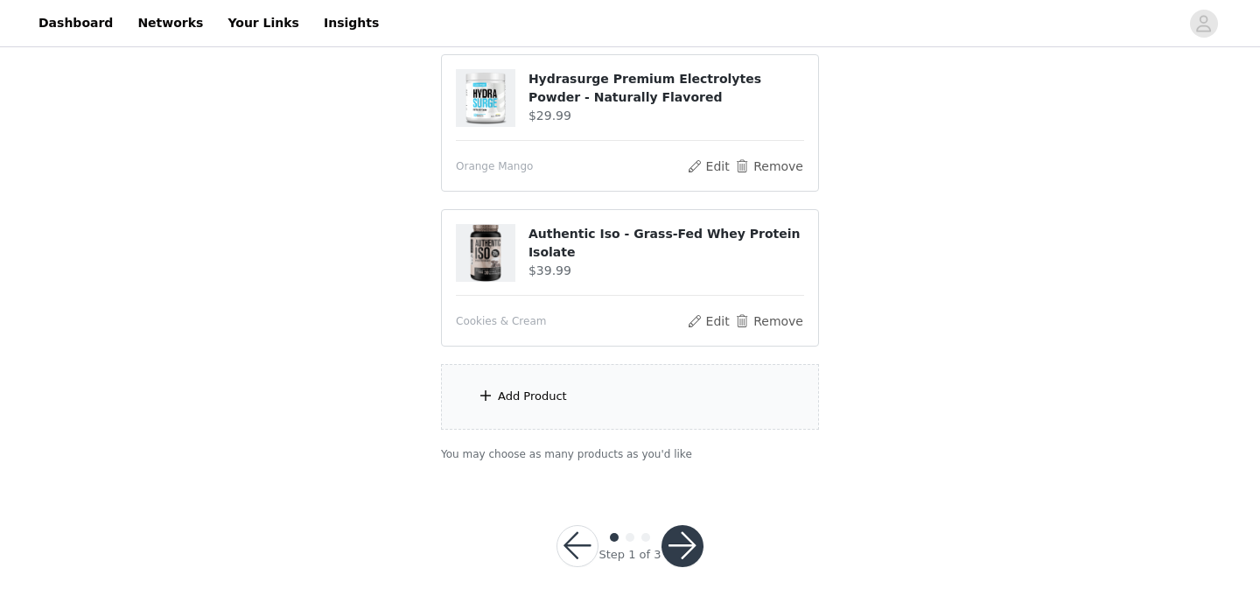
scroll to position [353, 0]
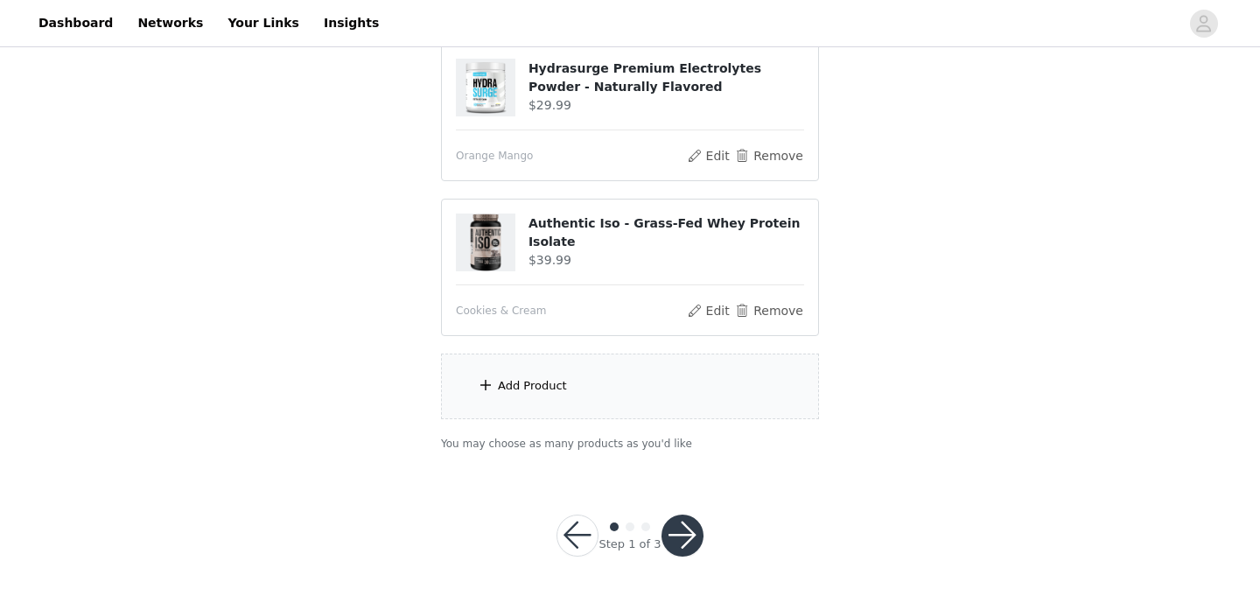
click at [533, 385] on div "Add Product" at bounding box center [532, 385] width 69 height 17
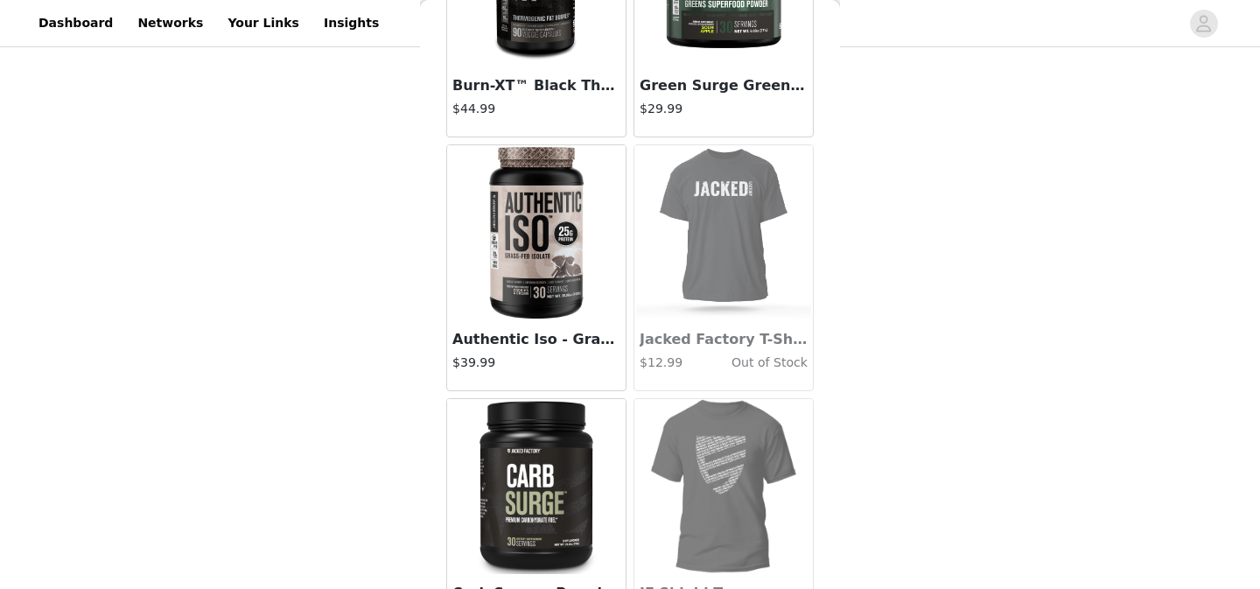
click at [556, 269] on img at bounding box center [536, 232] width 175 height 175
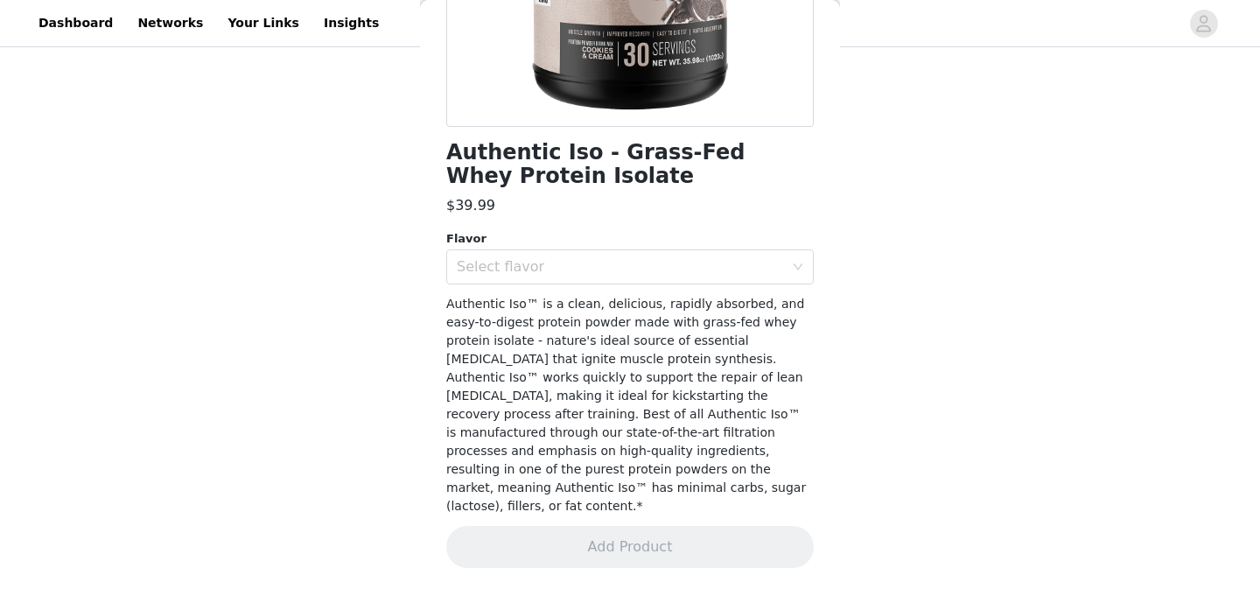
scroll to position [335, 0]
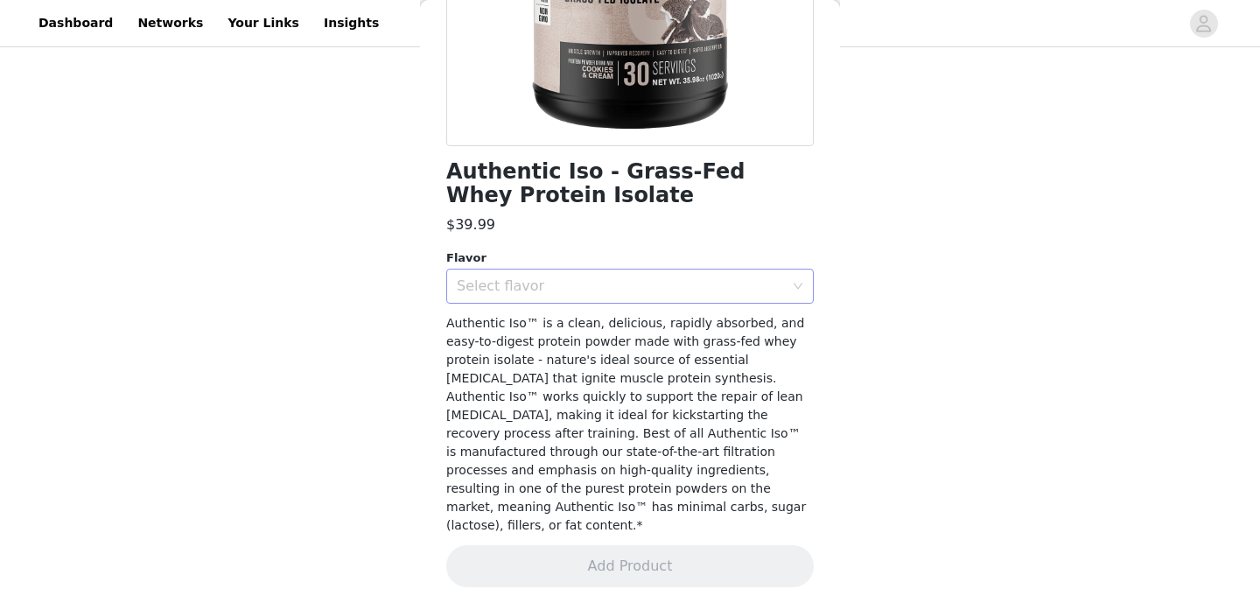
click at [591, 293] on div "Select flavor" at bounding box center [620, 285] width 327 height 17
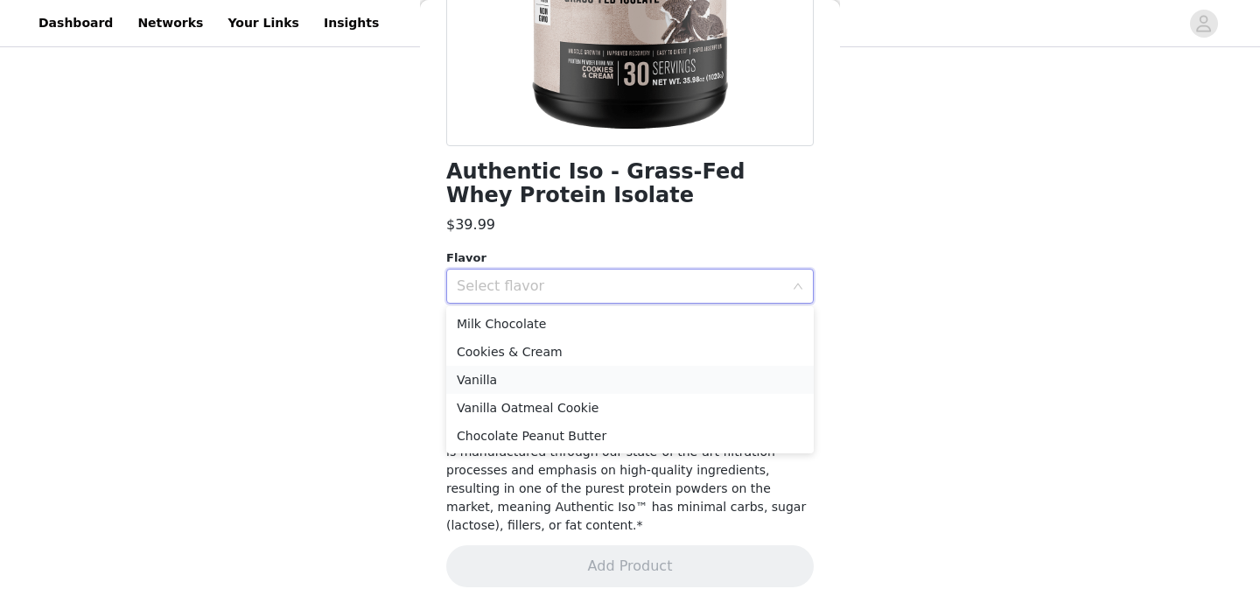
scroll to position [362, 0]
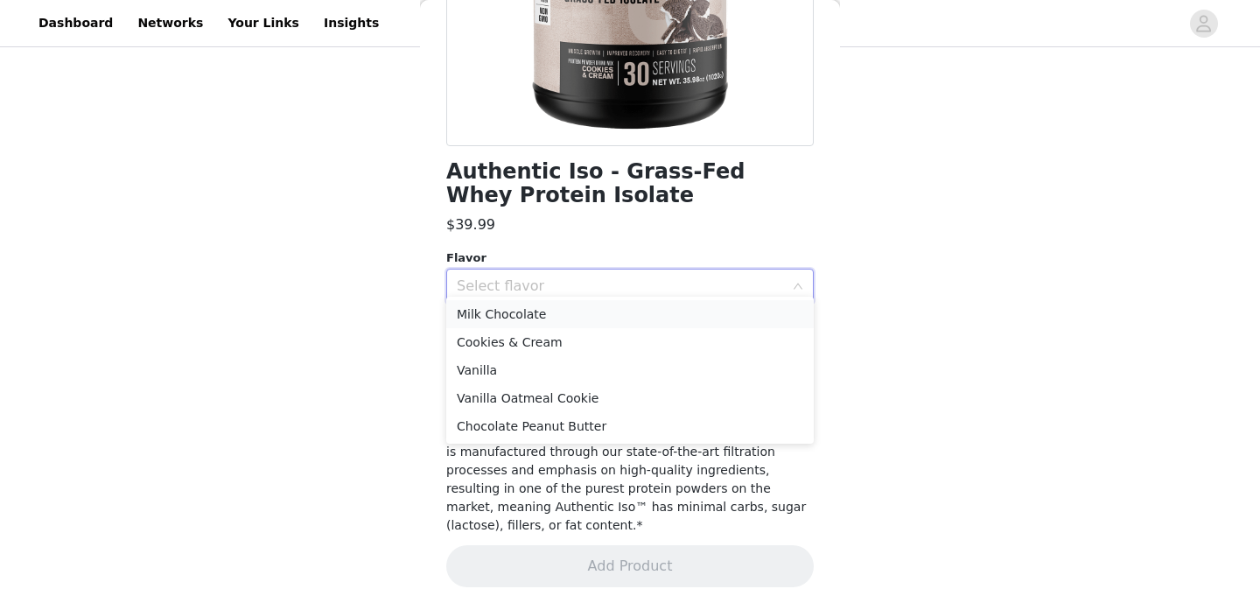
click at [589, 317] on li "Milk Chocolate" at bounding box center [629, 314] width 367 height 28
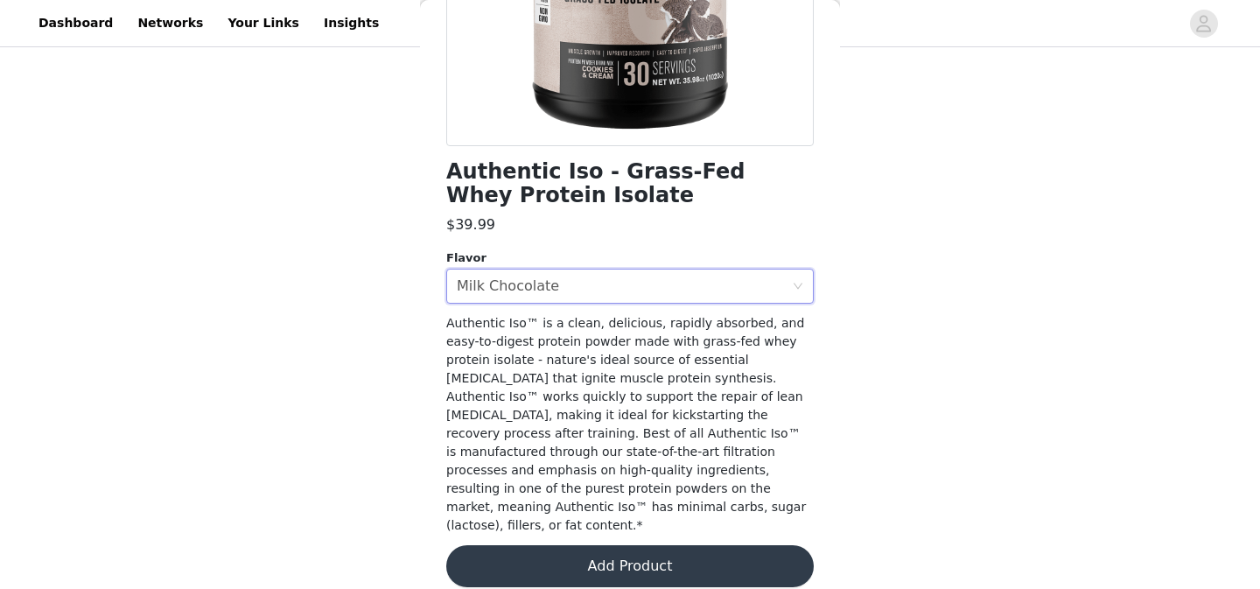
click at [606, 545] on button "Add Product" at bounding box center [629, 566] width 367 height 42
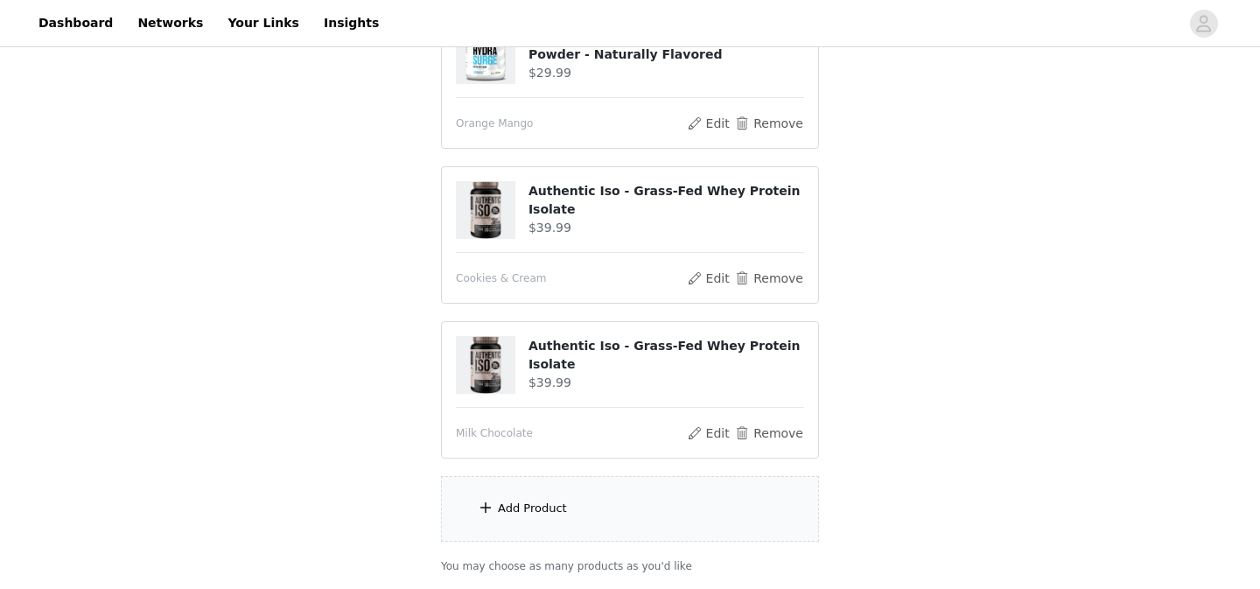
scroll to position [419, 0]
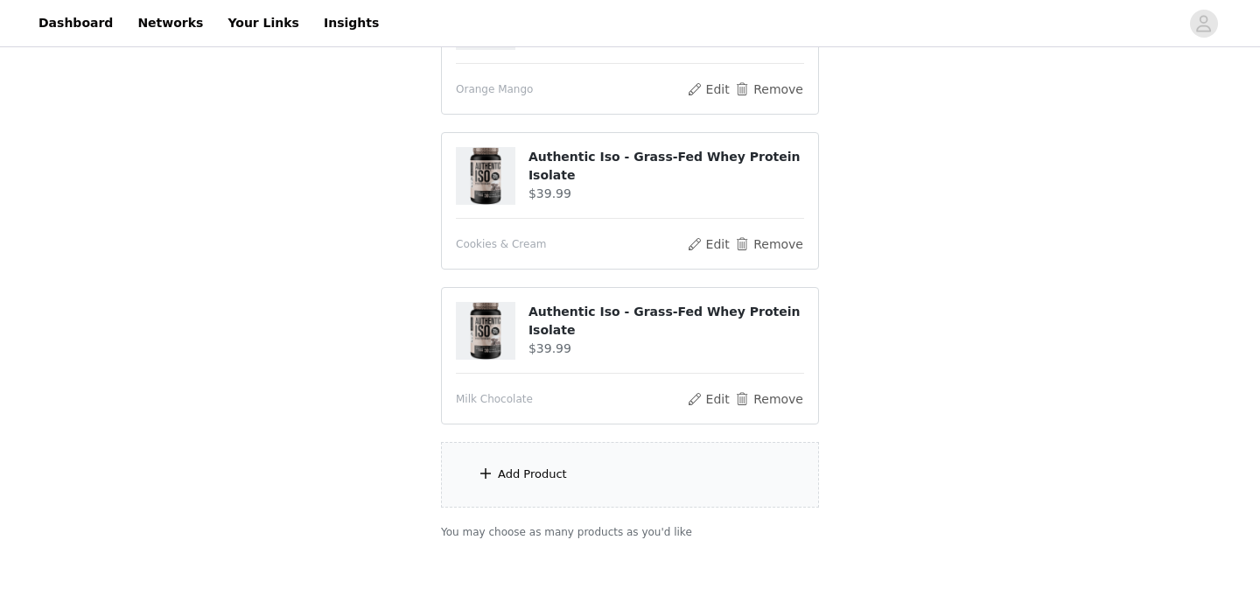
click at [561, 476] on div "Add Product" at bounding box center [532, 473] width 69 height 17
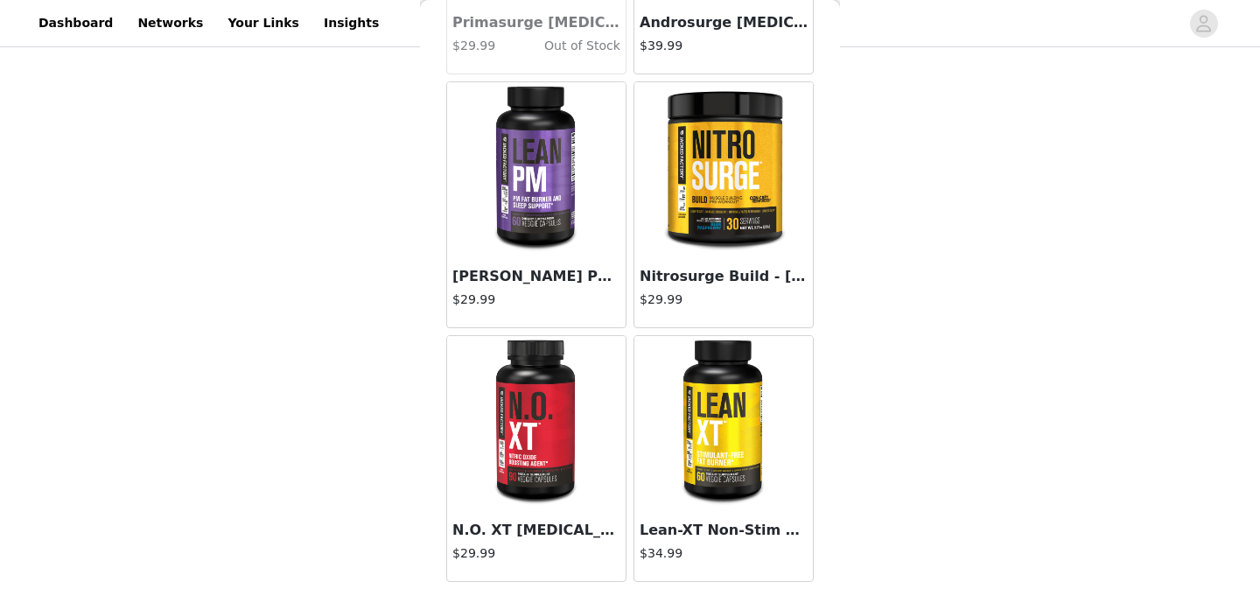
scroll to position [4839, 0]
